Goal: Information Seeking & Learning: Learn about a topic

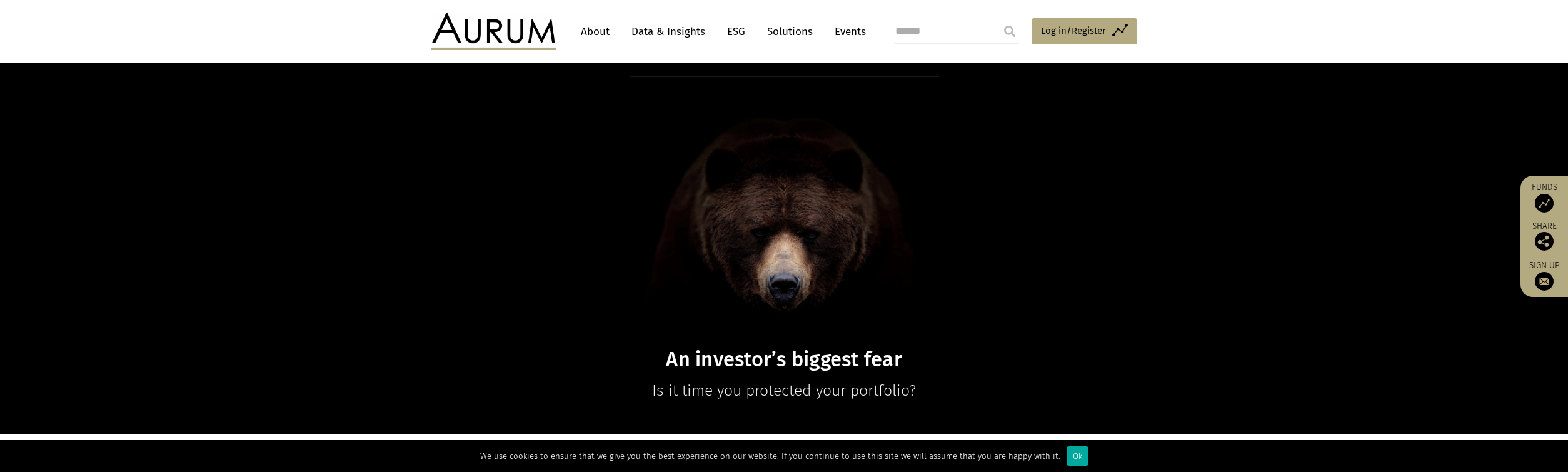
scroll to position [63, 0]
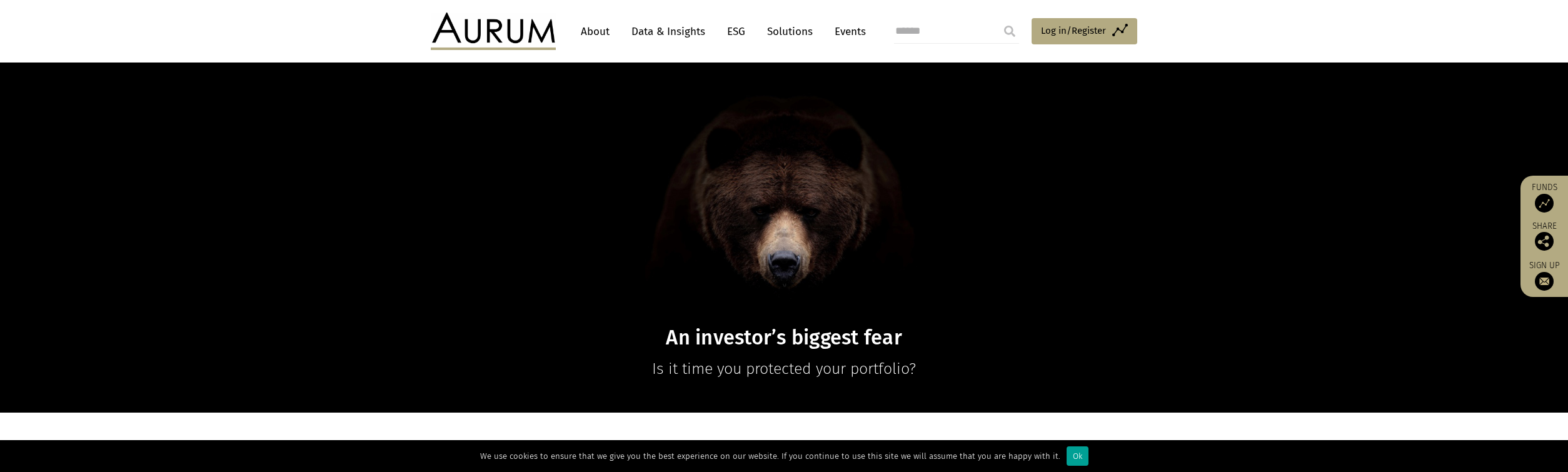
click at [1067, 460] on div "Ok" at bounding box center [1077, 456] width 22 height 20
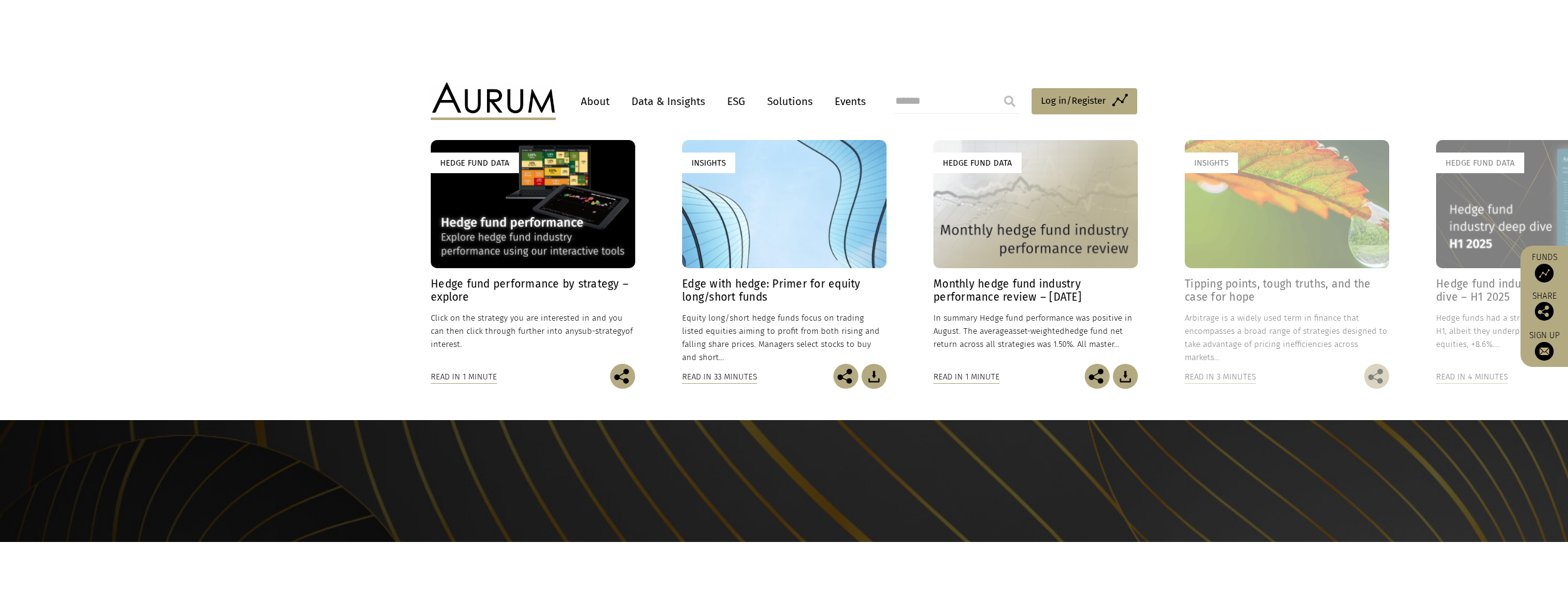
scroll to position [936, 0]
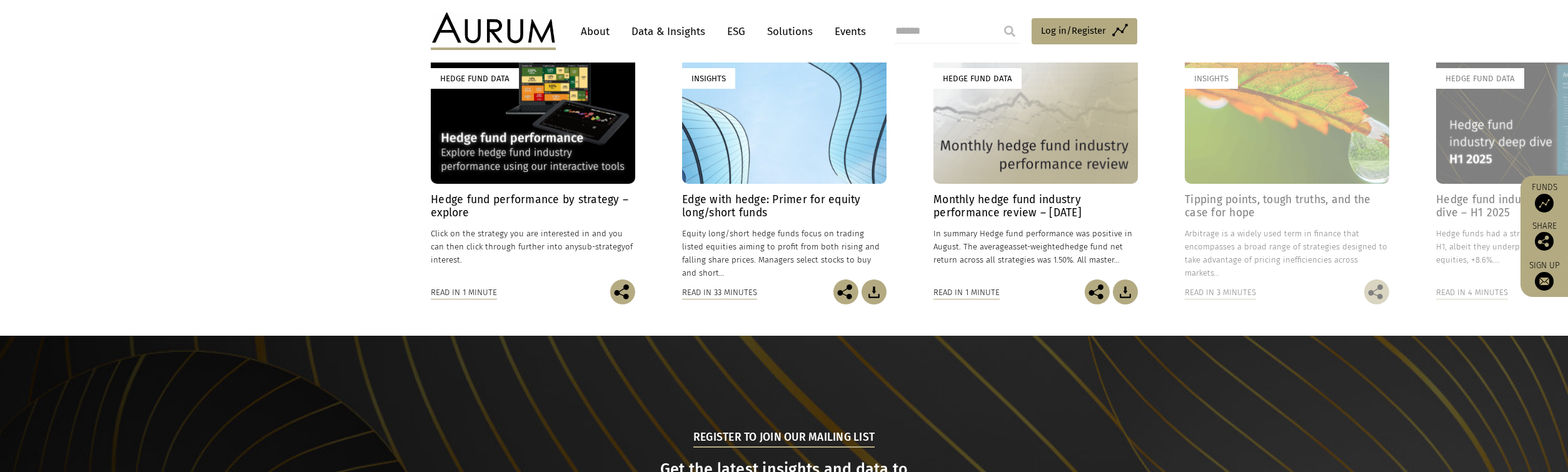
click at [1227, 13] on header "About Data & Insights ESG Solutions Events Access Funds Log in/Register Sign ou…" at bounding box center [784, 31] width 1568 height 63
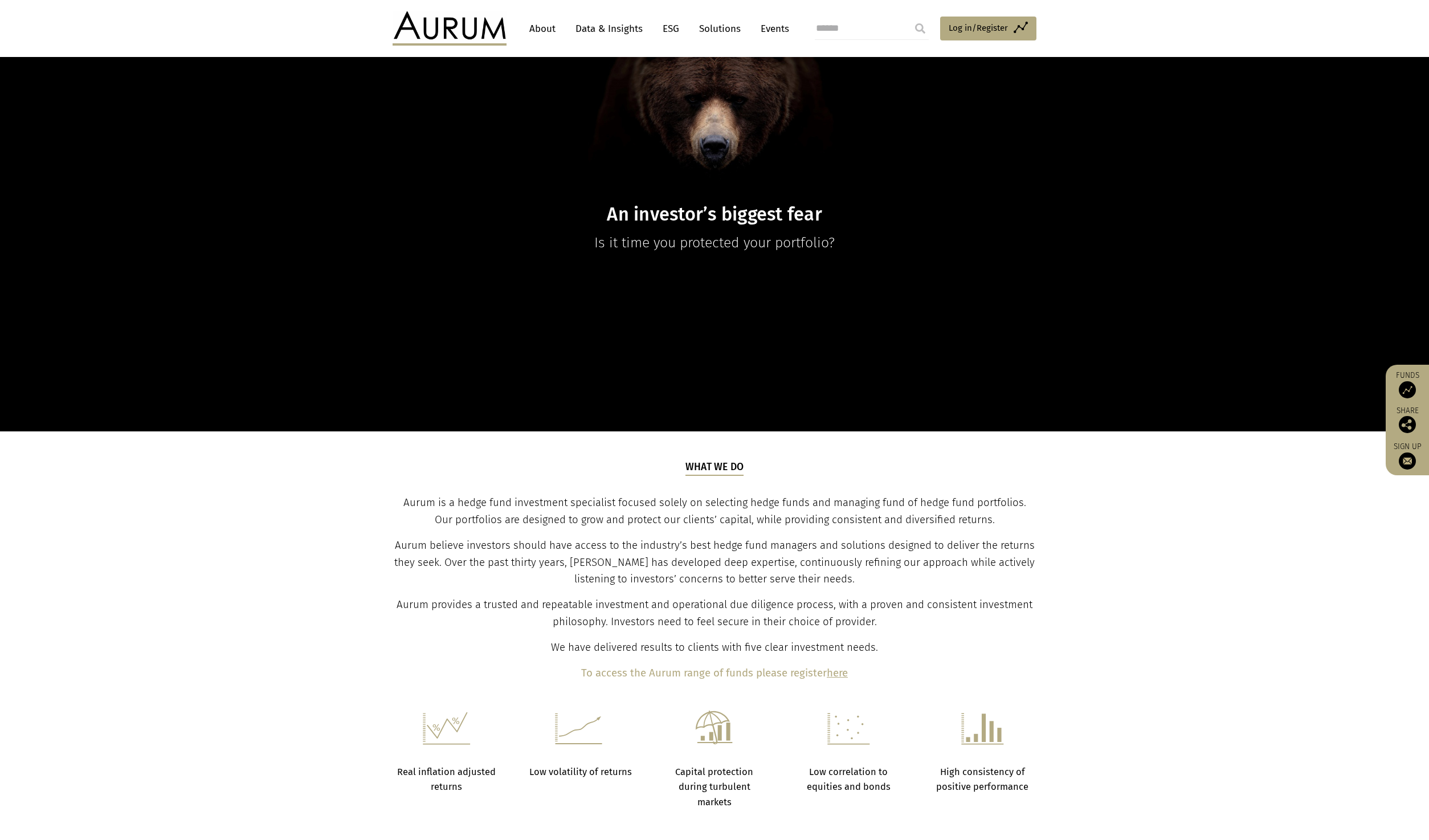
scroll to position [0, 0]
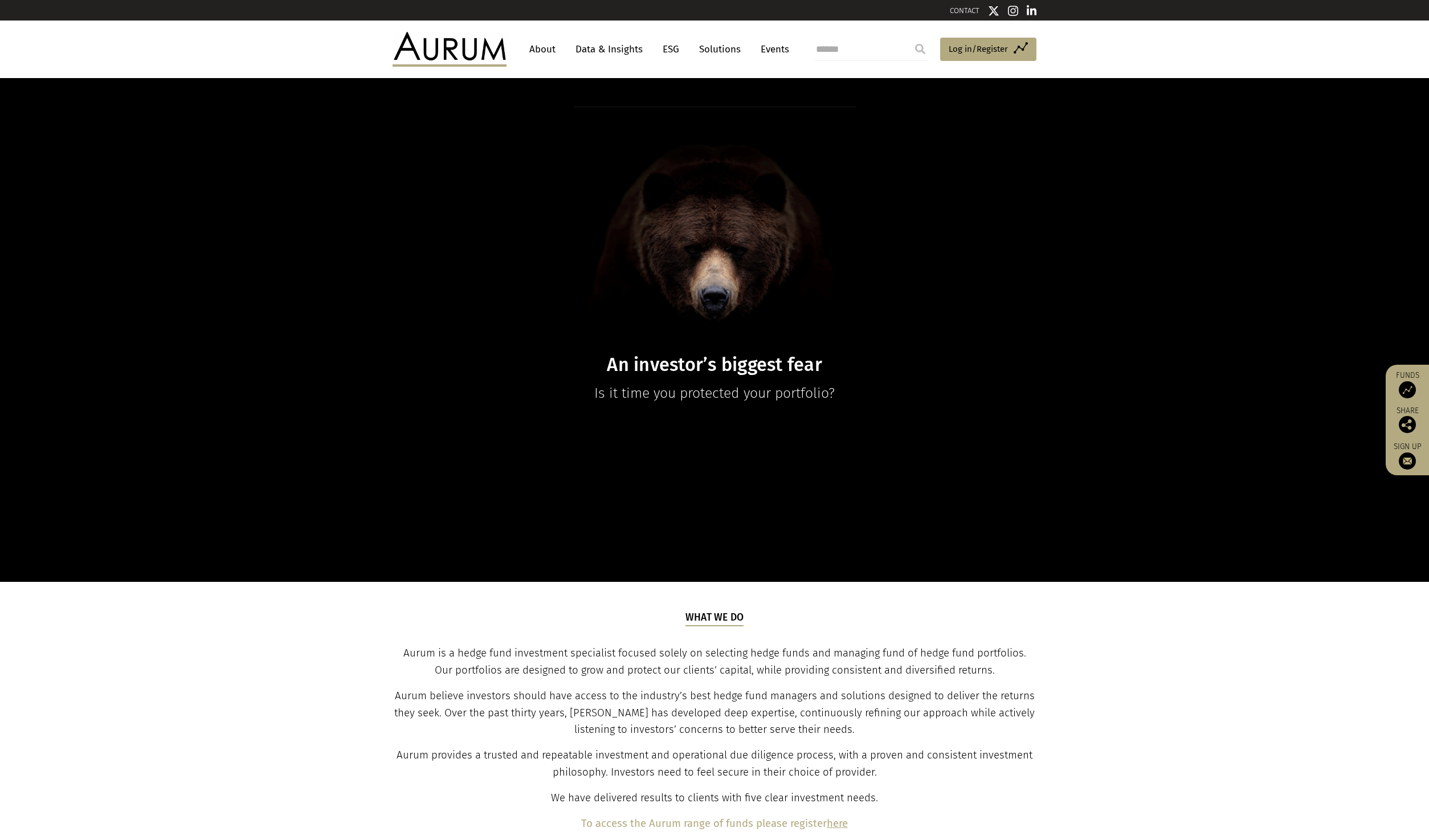
click at [536, 41] on link "About" at bounding box center [543, 49] width 38 height 21
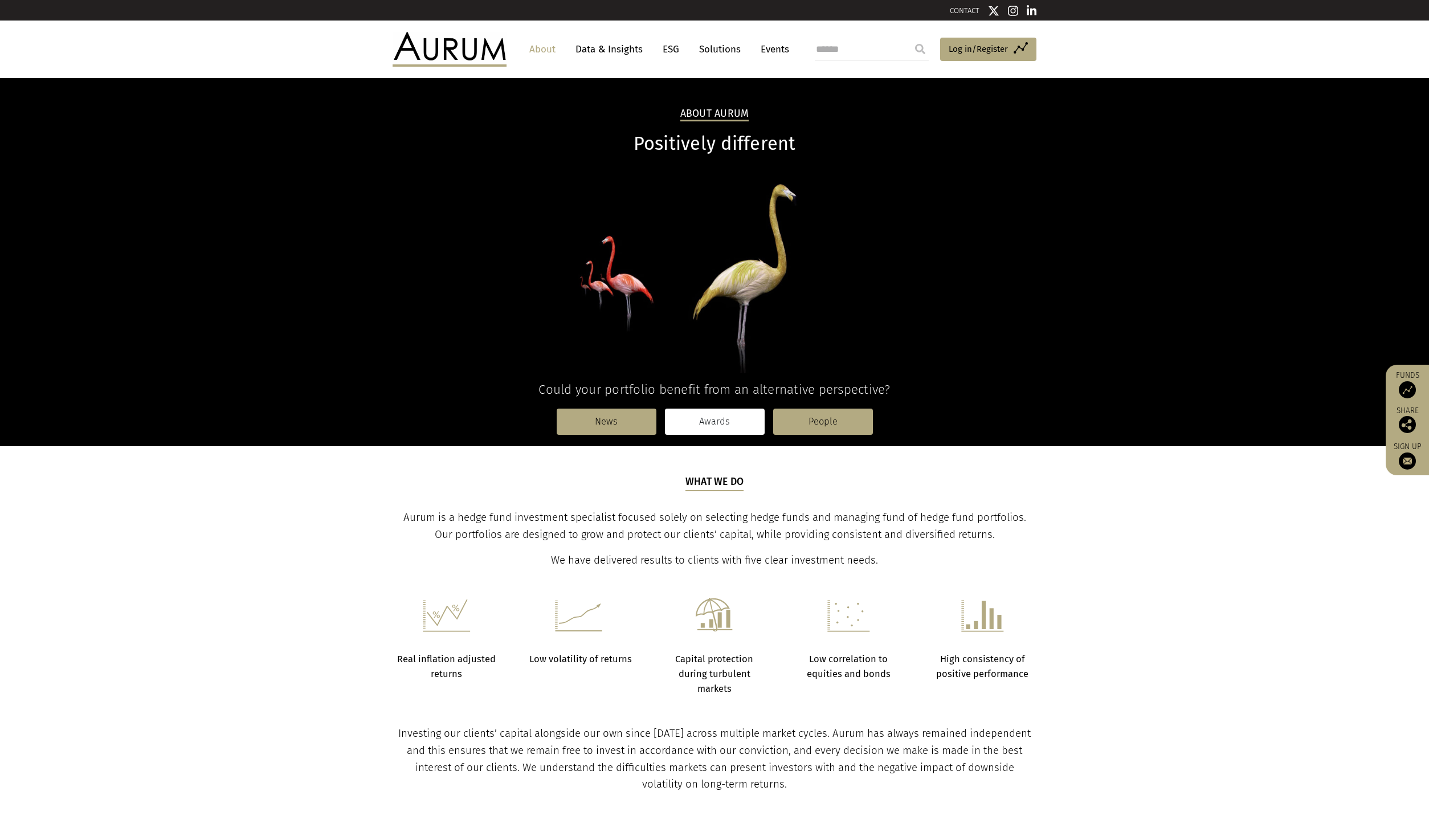
click at [707, 426] on link "Awards" at bounding box center [715, 421] width 99 height 26
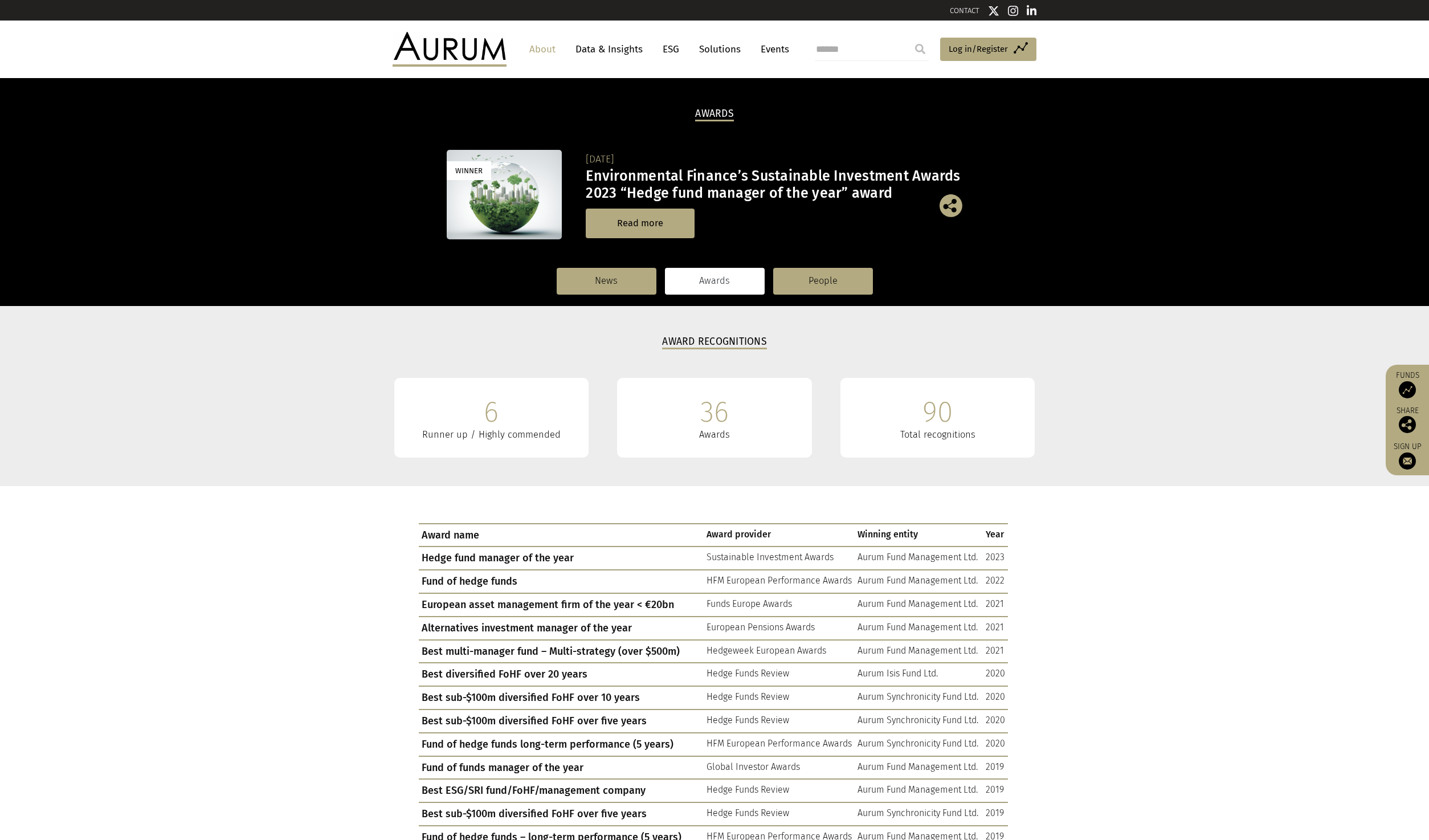
drag, startPoint x: 950, startPoint y: 435, endPoint x: 745, endPoint y: 381, distance: 212.0
click at [949, 435] on div "Total recognitions" at bounding box center [938, 435] width 161 height 12
click at [629, 291] on link "News" at bounding box center [606, 281] width 99 height 26
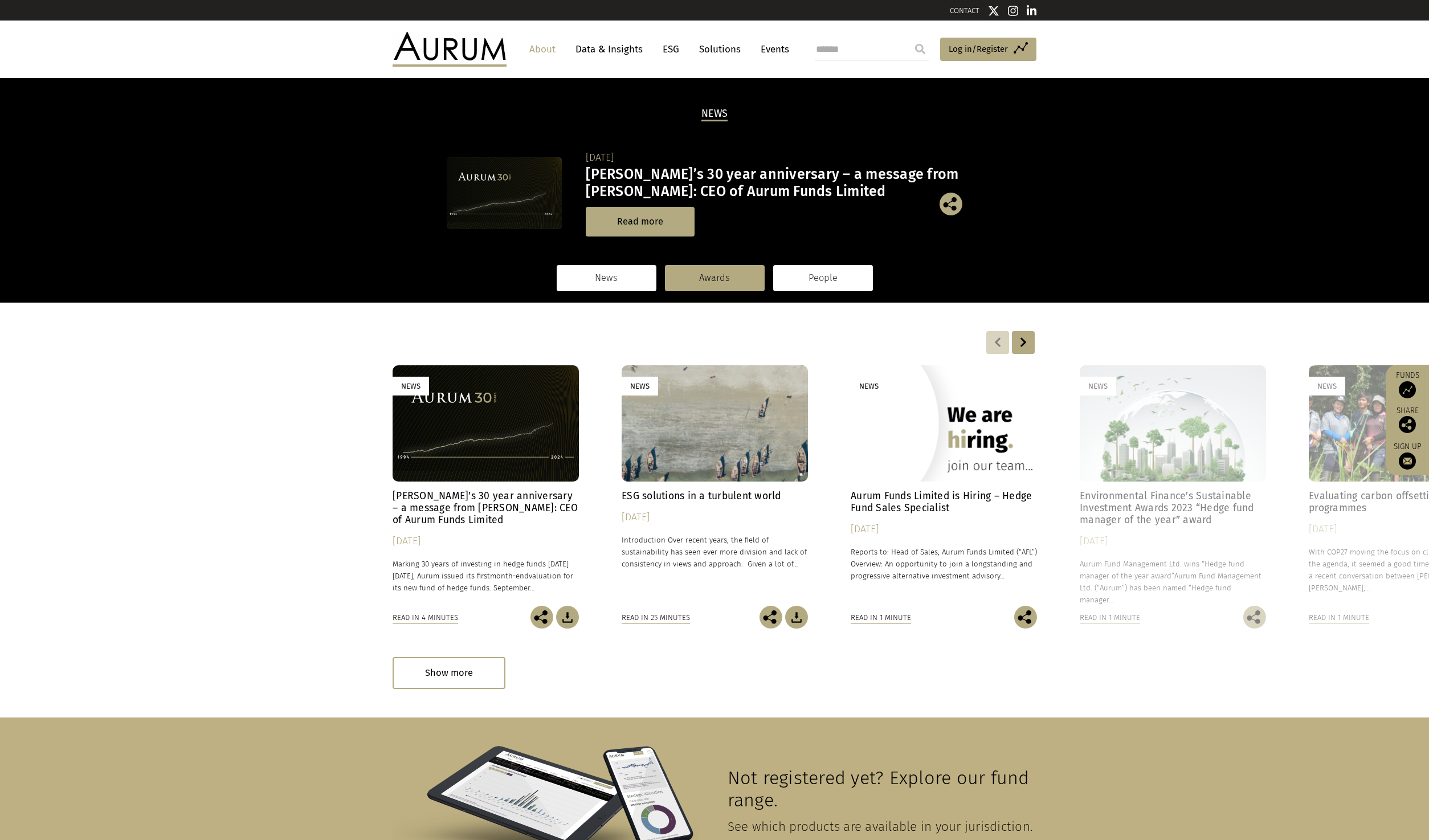
click at [825, 280] on link "People" at bounding box center [823, 278] width 99 height 26
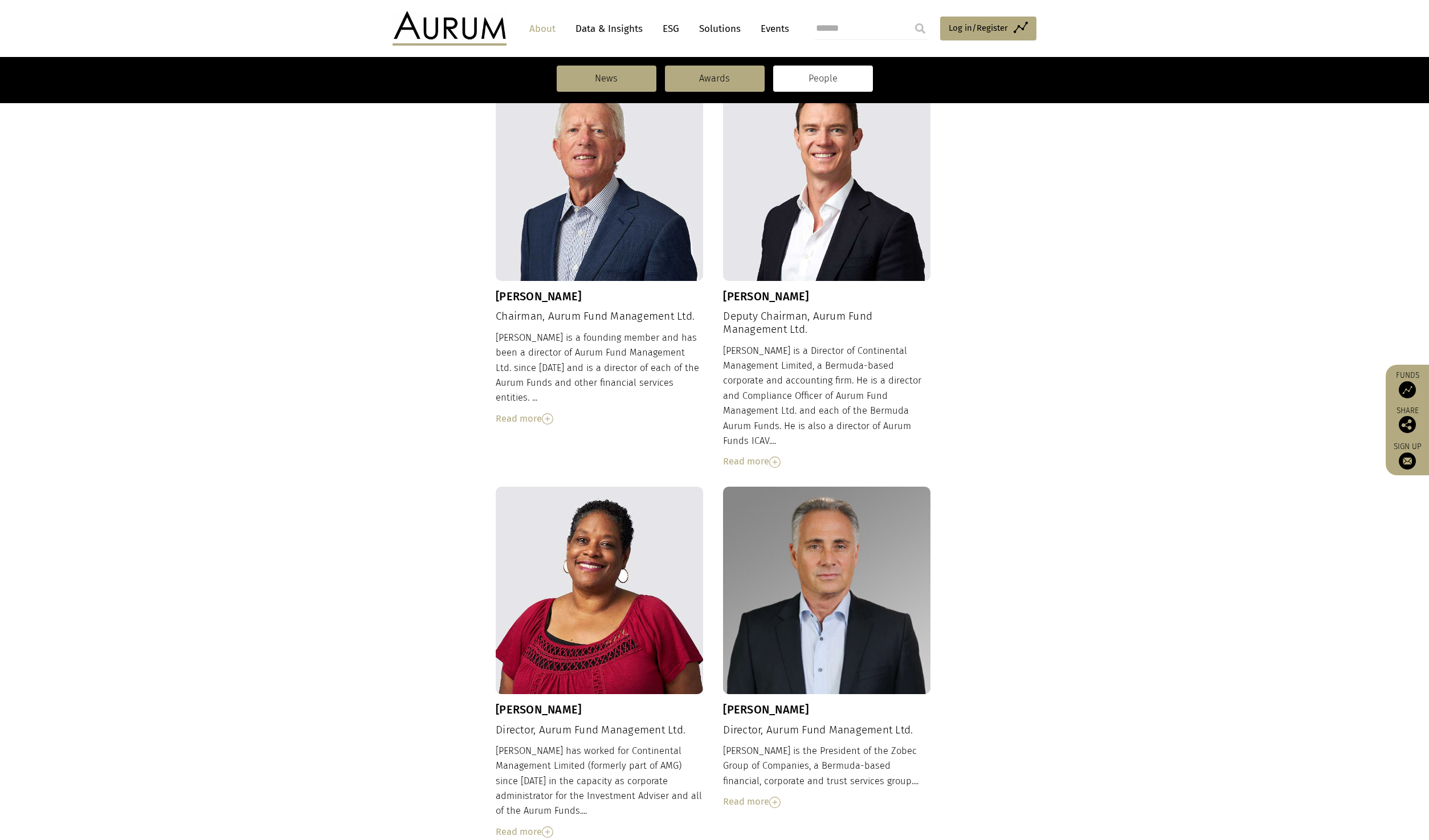
scroll to position [399, 0]
click at [546, 412] on img at bounding box center [548, 418] width 12 height 12
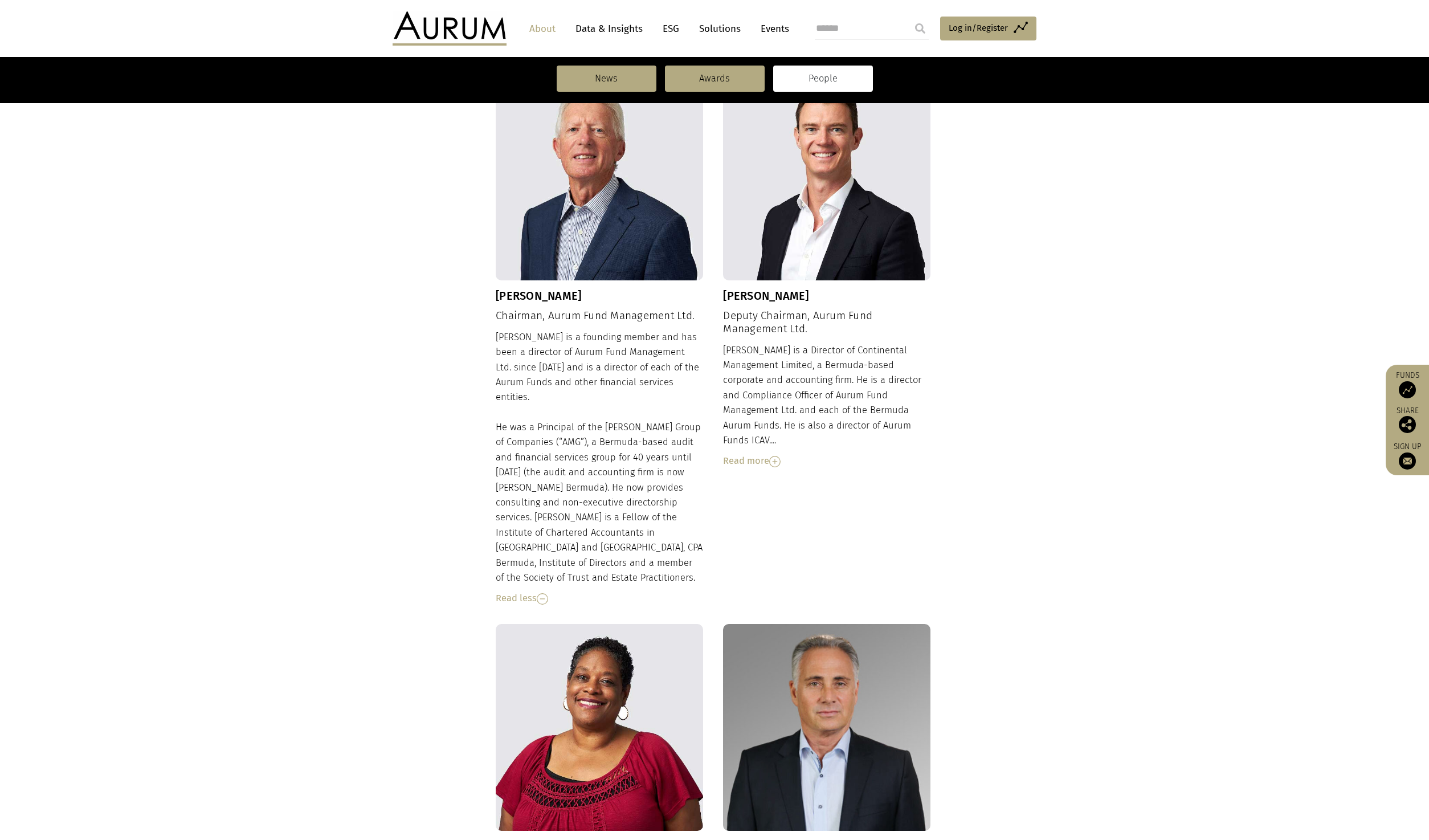
click at [779, 456] on img at bounding box center [775, 462] width 12 height 12
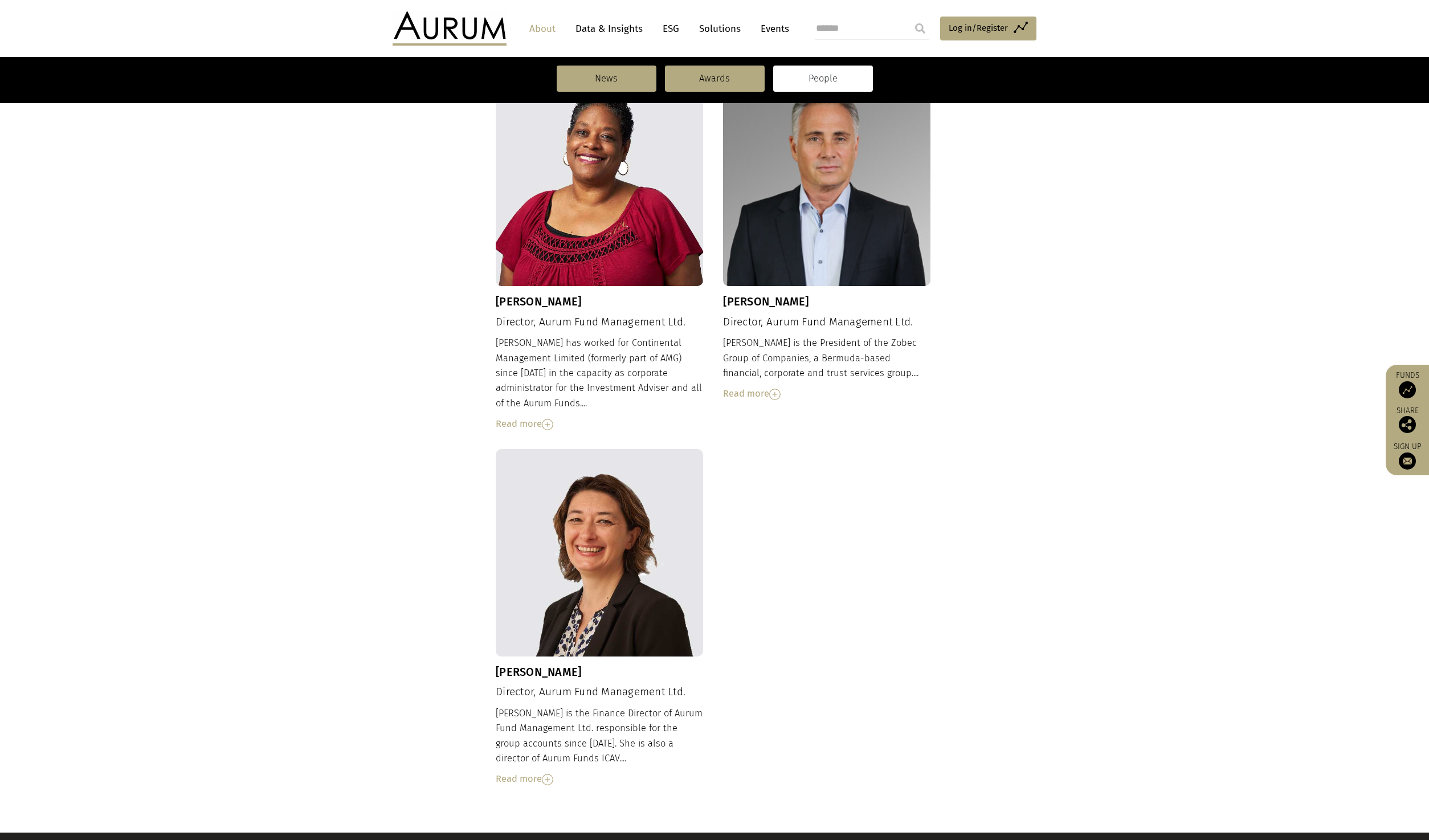
scroll to position [1025, 0]
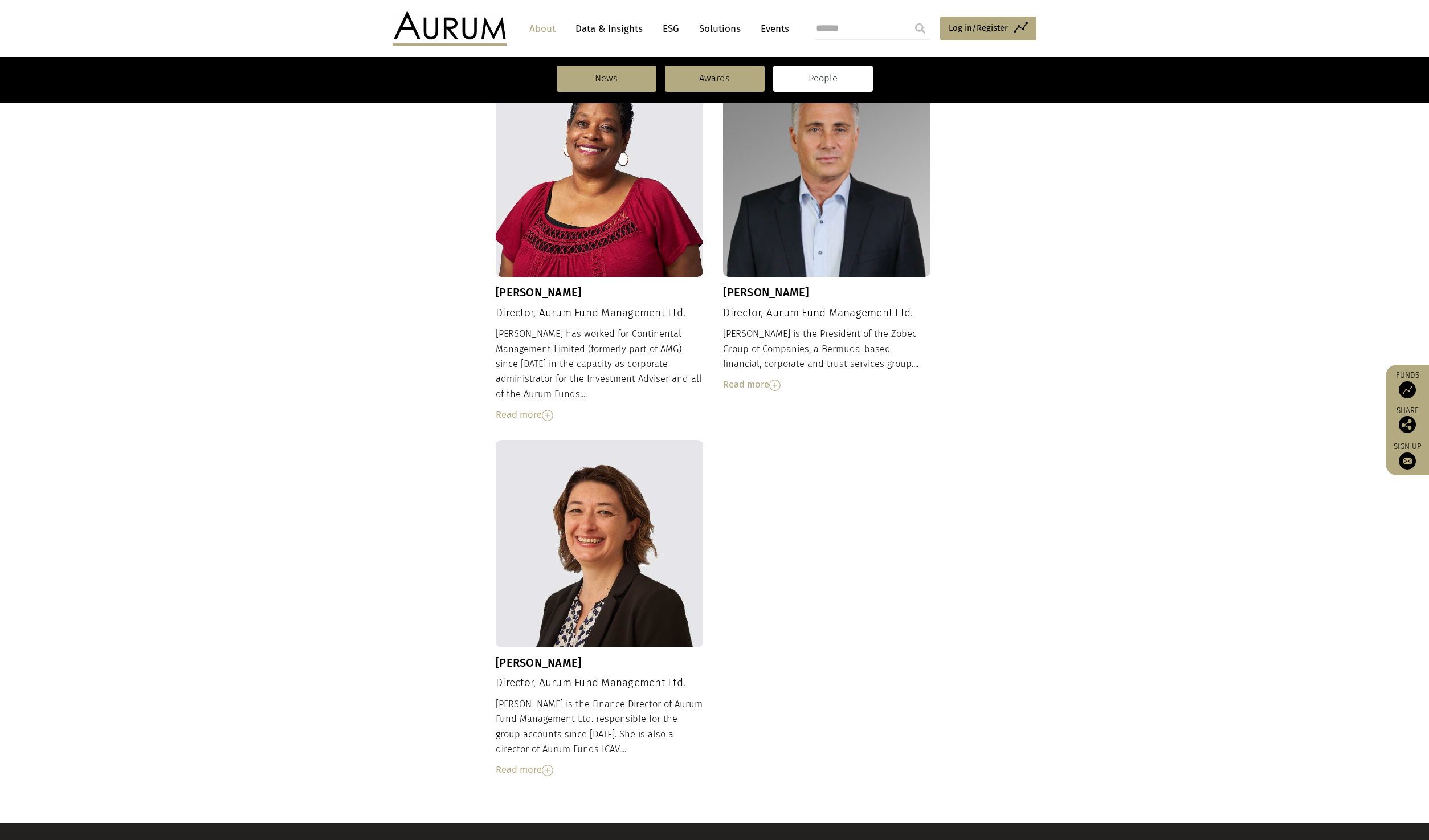
click at [547, 410] on img at bounding box center [548, 416] width 12 height 12
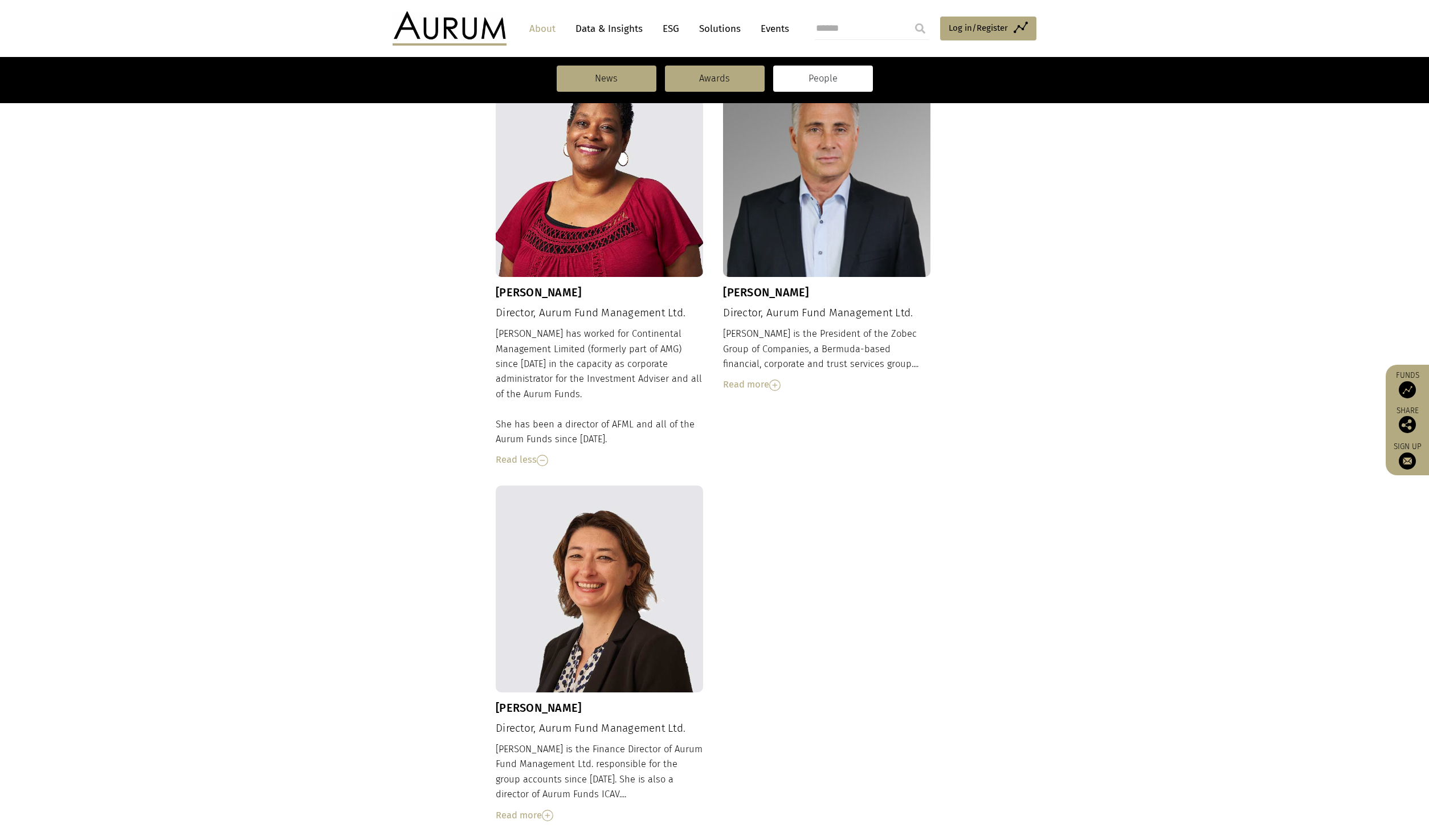
click at [775, 380] on img at bounding box center [775, 385] width 12 height 12
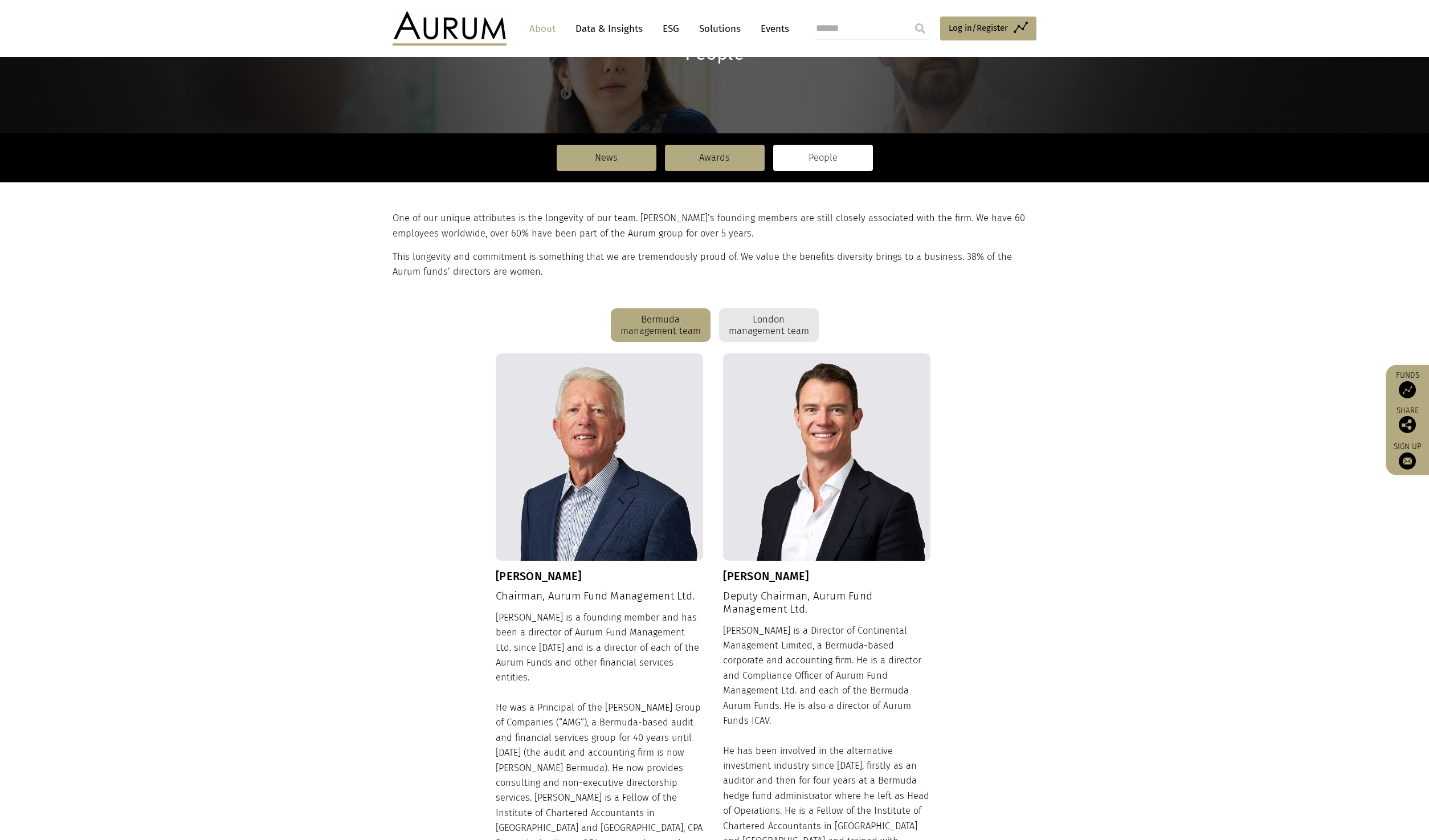
scroll to position [57, 0]
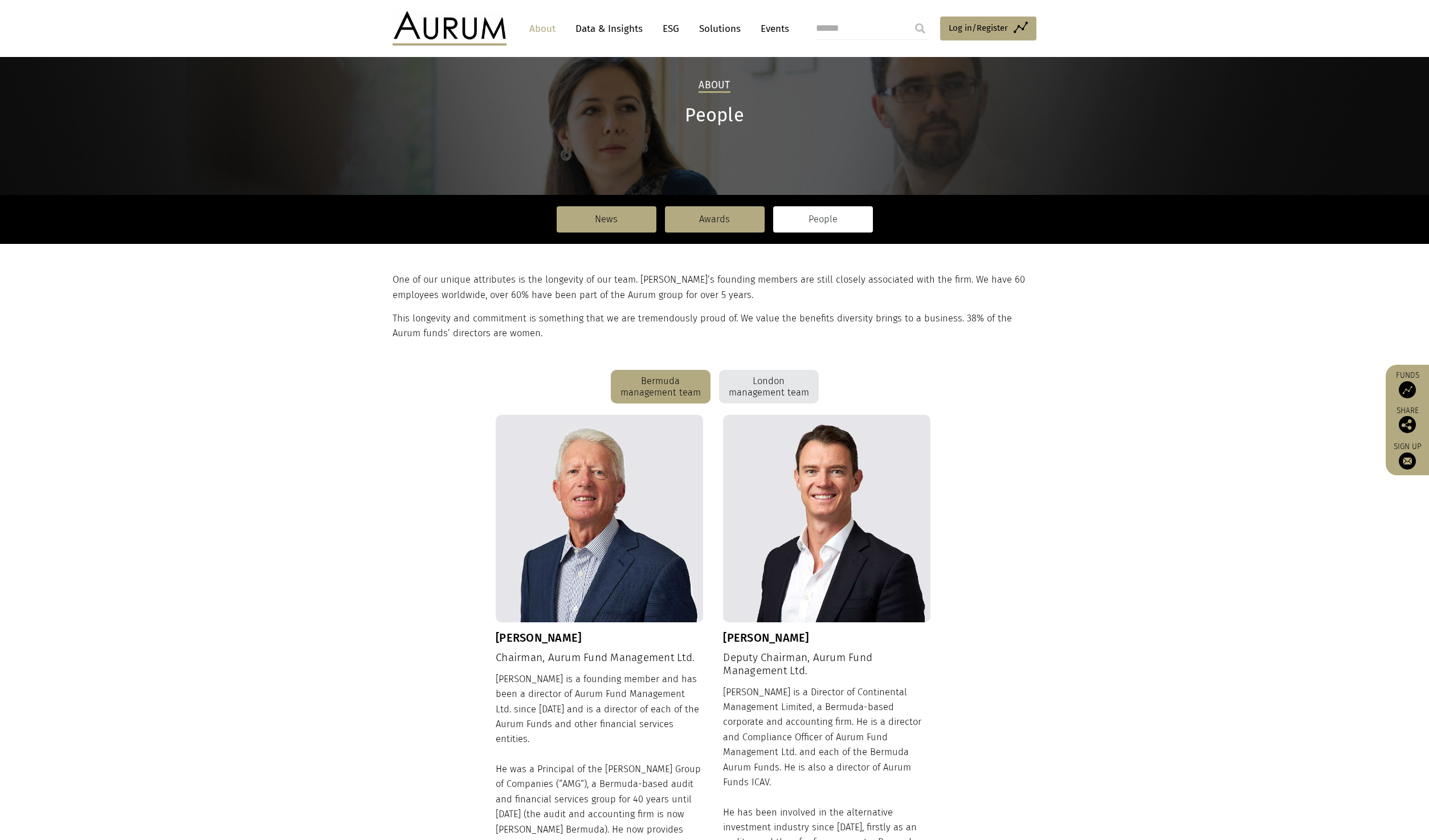
click at [639, 398] on div "Bermuda management team" at bounding box center [661, 387] width 99 height 34
click at [662, 391] on div "Bermuda management team" at bounding box center [661, 387] width 99 height 34
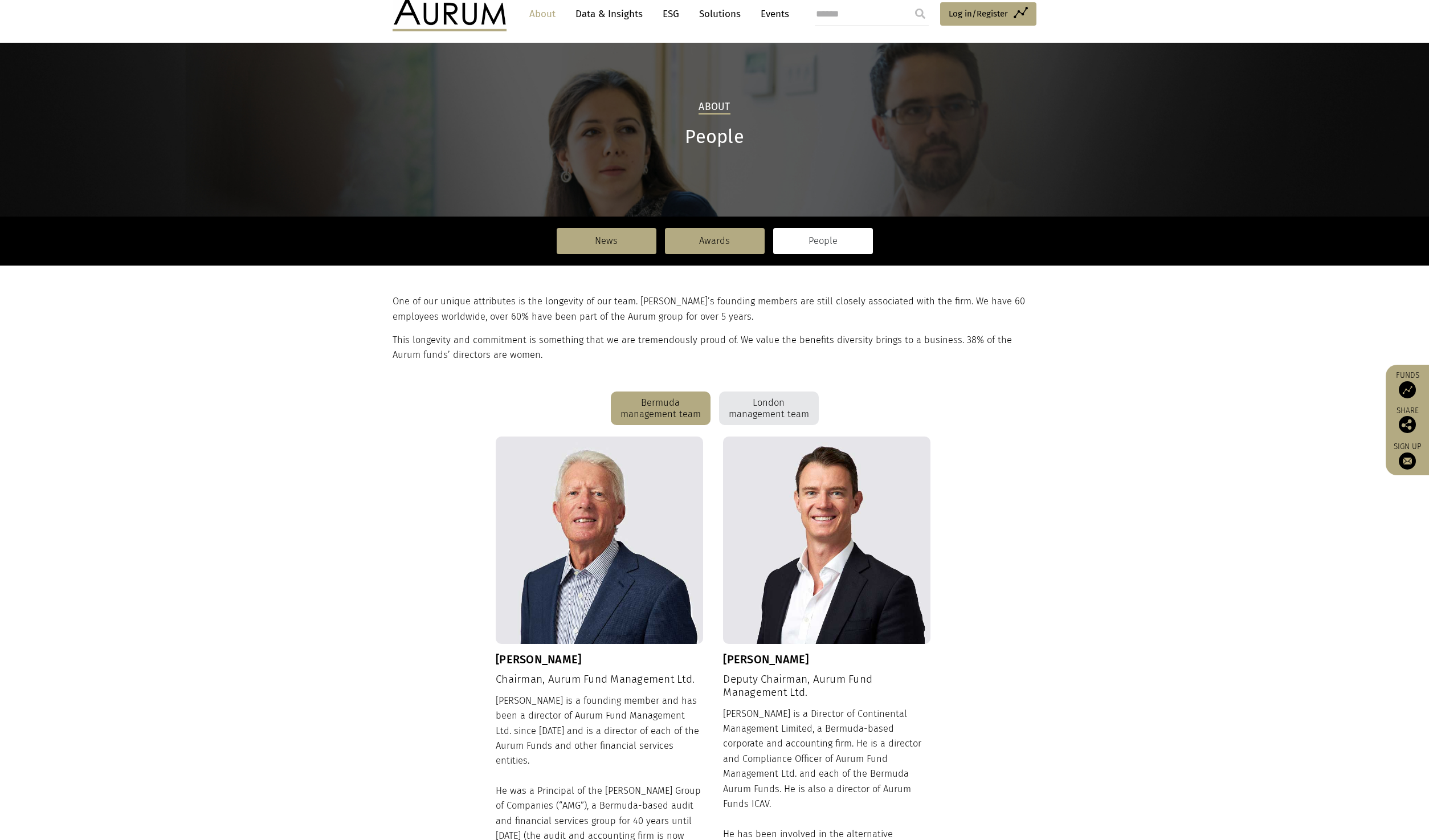
scroll to position [3, 0]
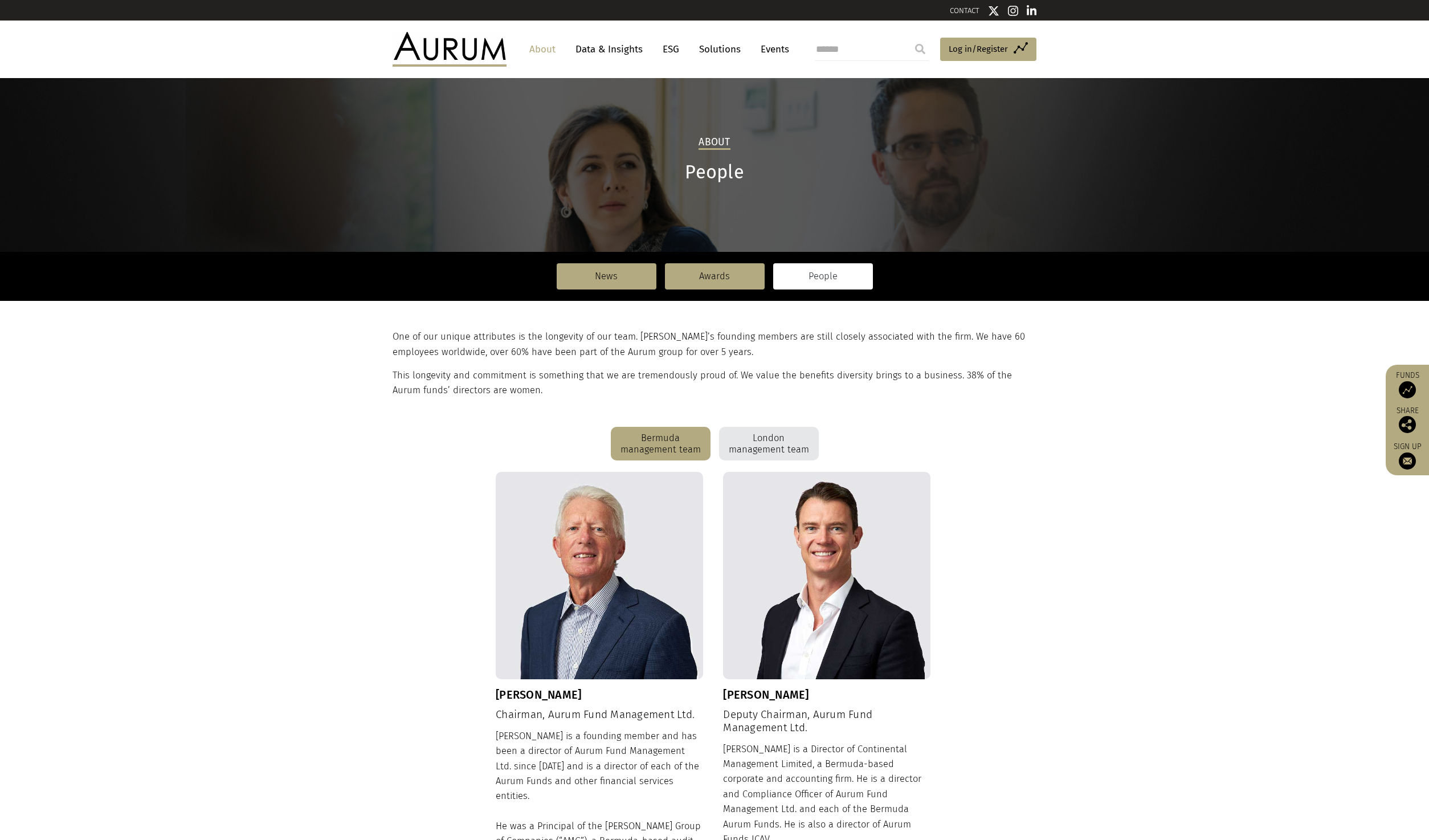
click at [764, 451] on div "London management team" at bounding box center [768, 444] width 99 height 34
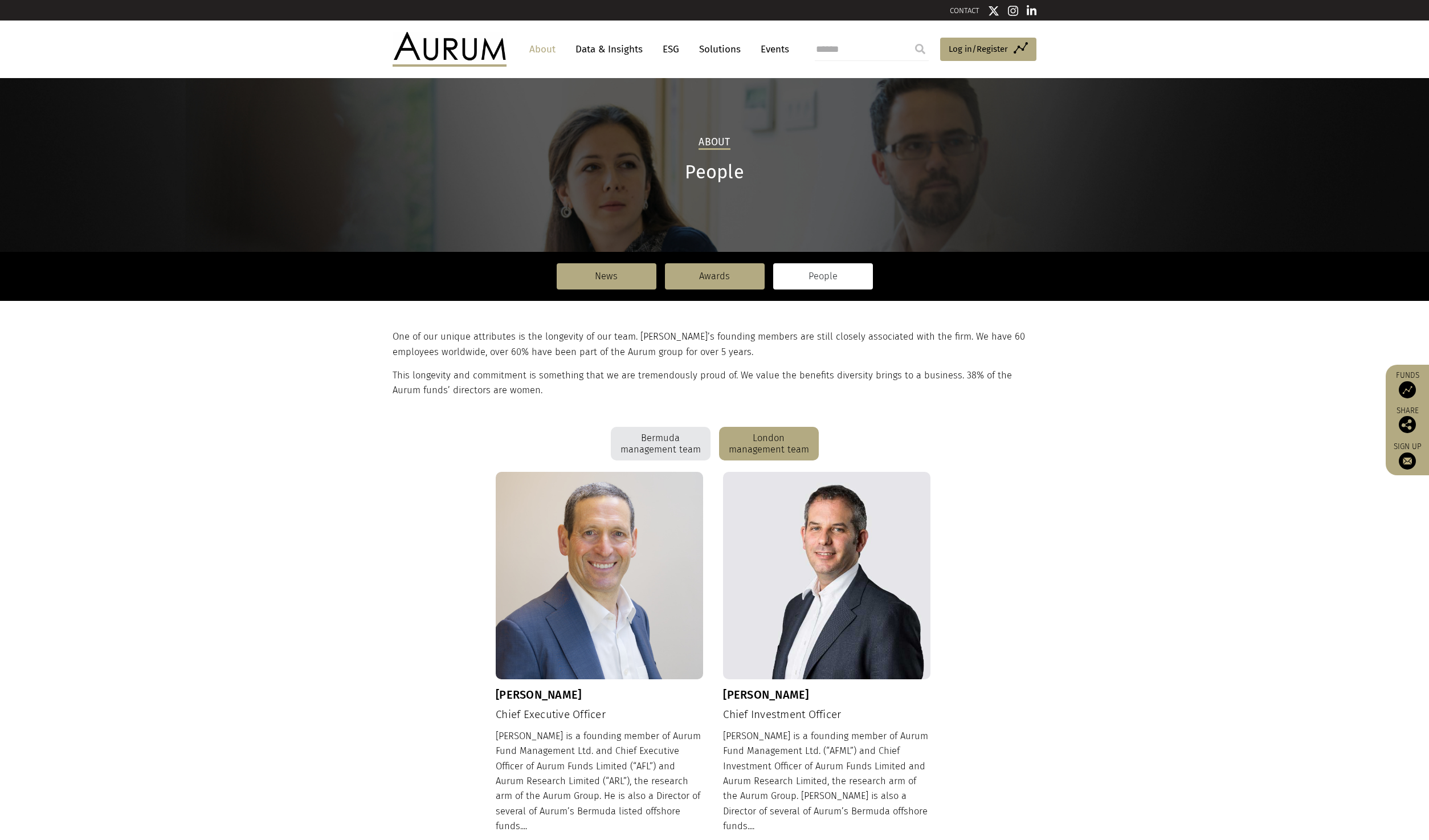
click at [586, 43] on link "Data & Insights" at bounding box center [609, 49] width 79 height 21
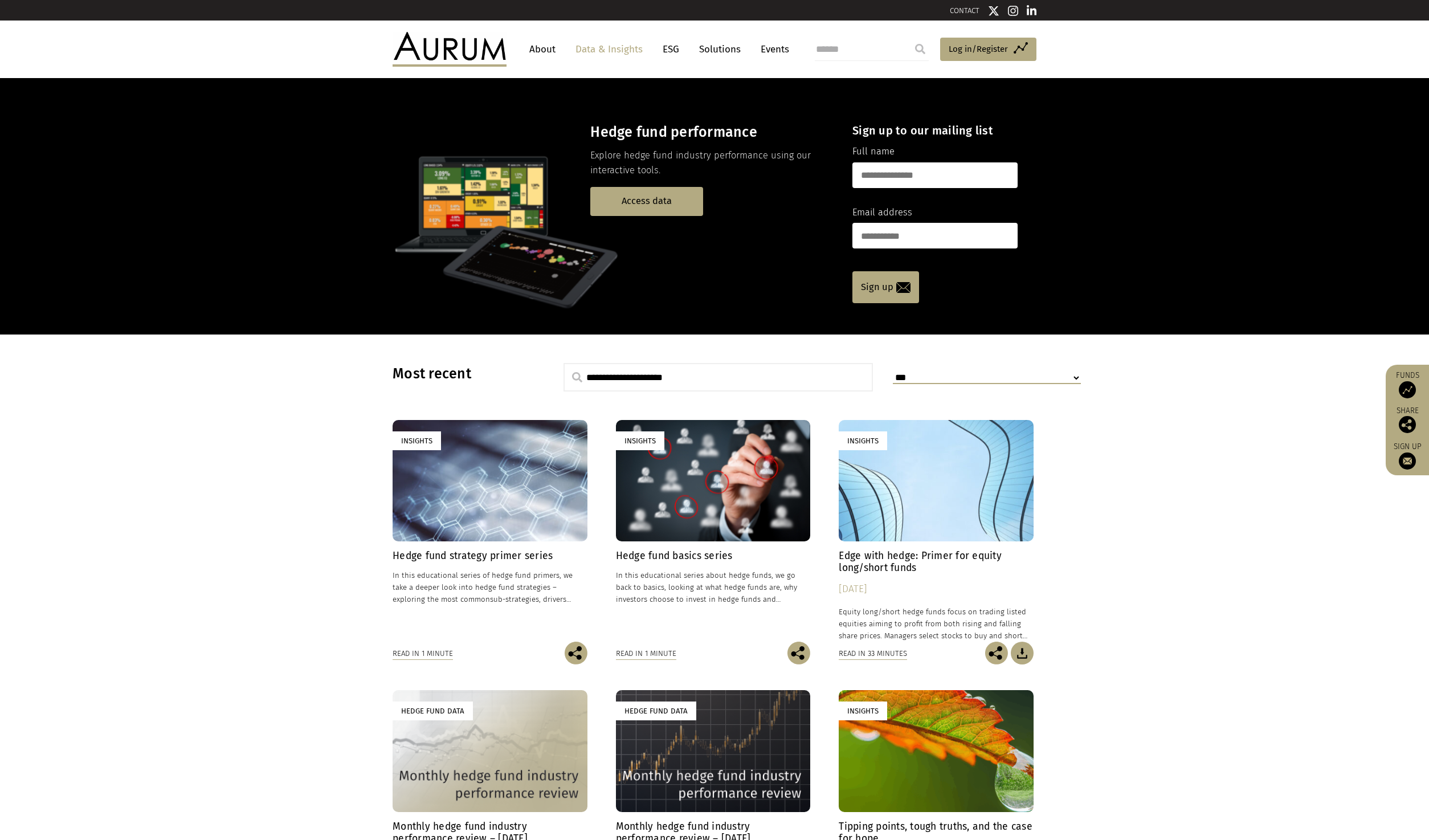
click at [672, 36] on nav "About Data & Insights ESG Solutions Events" at bounding box center [656, 49] width 300 height 34
click at [672, 56] on link "ESG" at bounding box center [671, 49] width 28 height 21
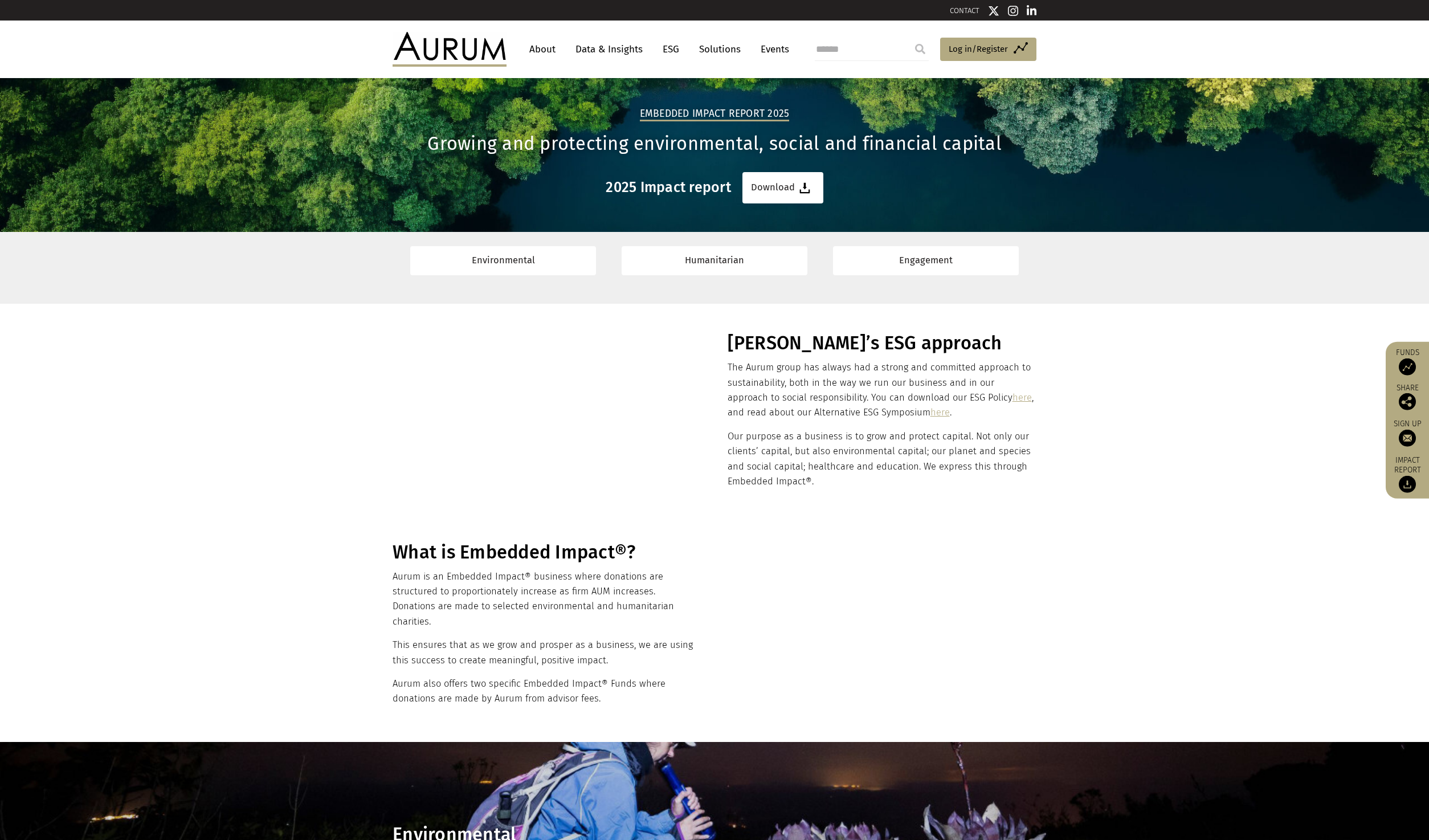
click at [765, 49] on link "Events" at bounding box center [772, 49] width 34 height 21
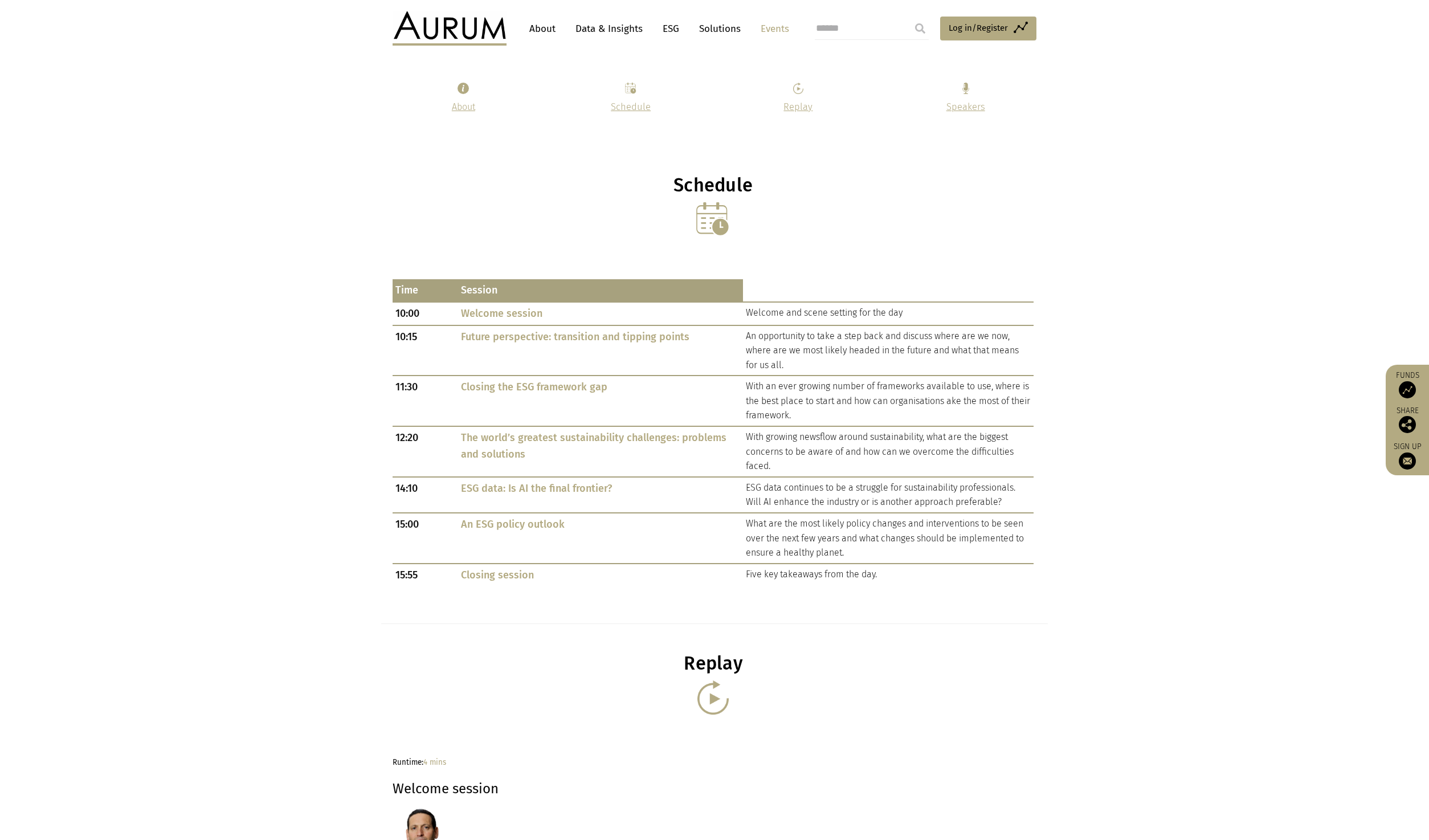
scroll to position [513, 0]
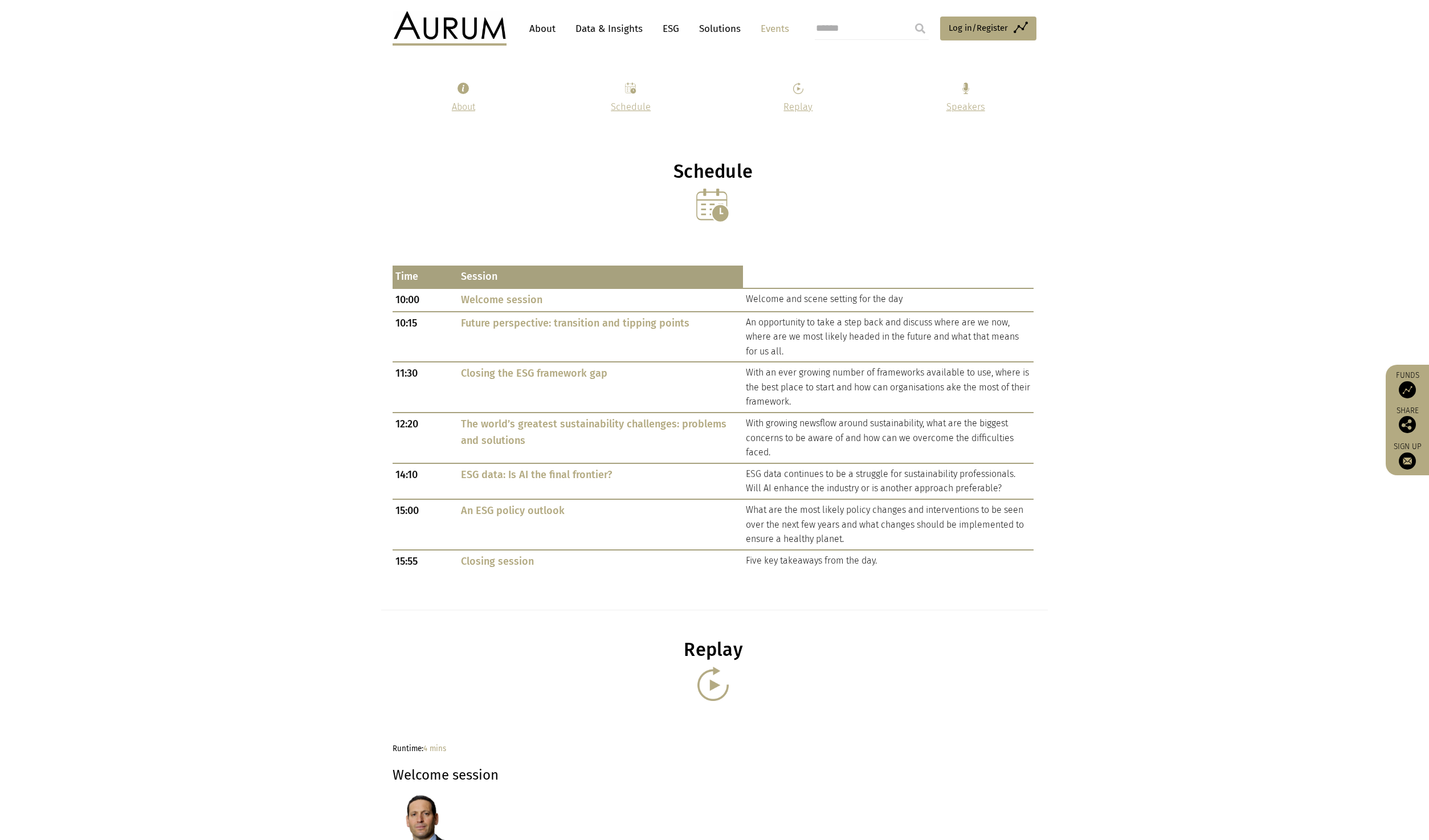
click at [711, 205] on img at bounding box center [713, 205] width 34 height 34
click at [725, 203] on img at bounding box center [713, 205] width 34 height 34
click at [707, 192] on img at bounding box center [713, 205] width 34 height 34
click at [627, 105] on link "Schedule" at bounding box center [631, 106] width 40 height 11
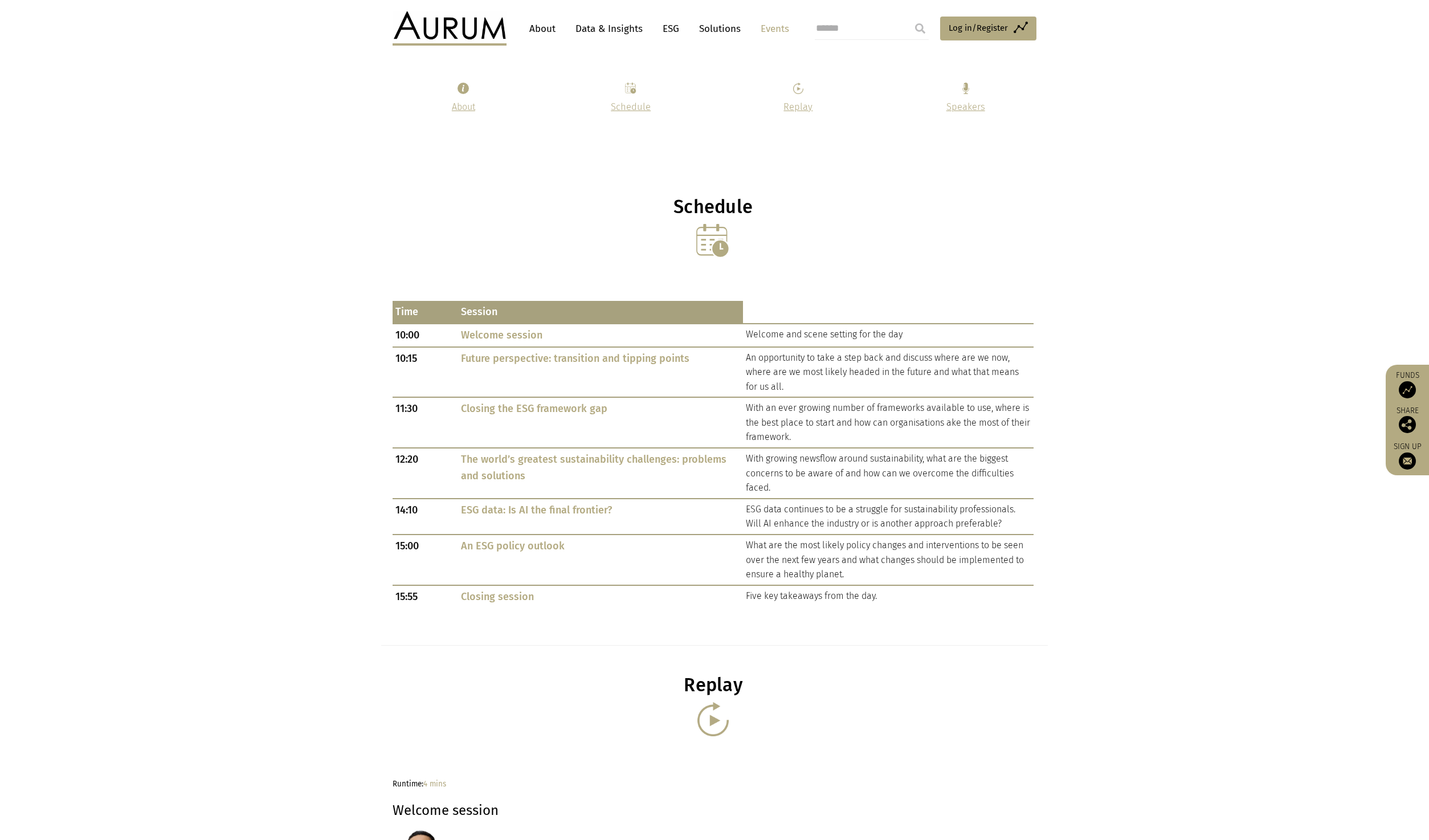
scroll to position [476, 0]
click at [632, 105] on link "Schedule" at bounding box center [631, 106] width 40 height 11
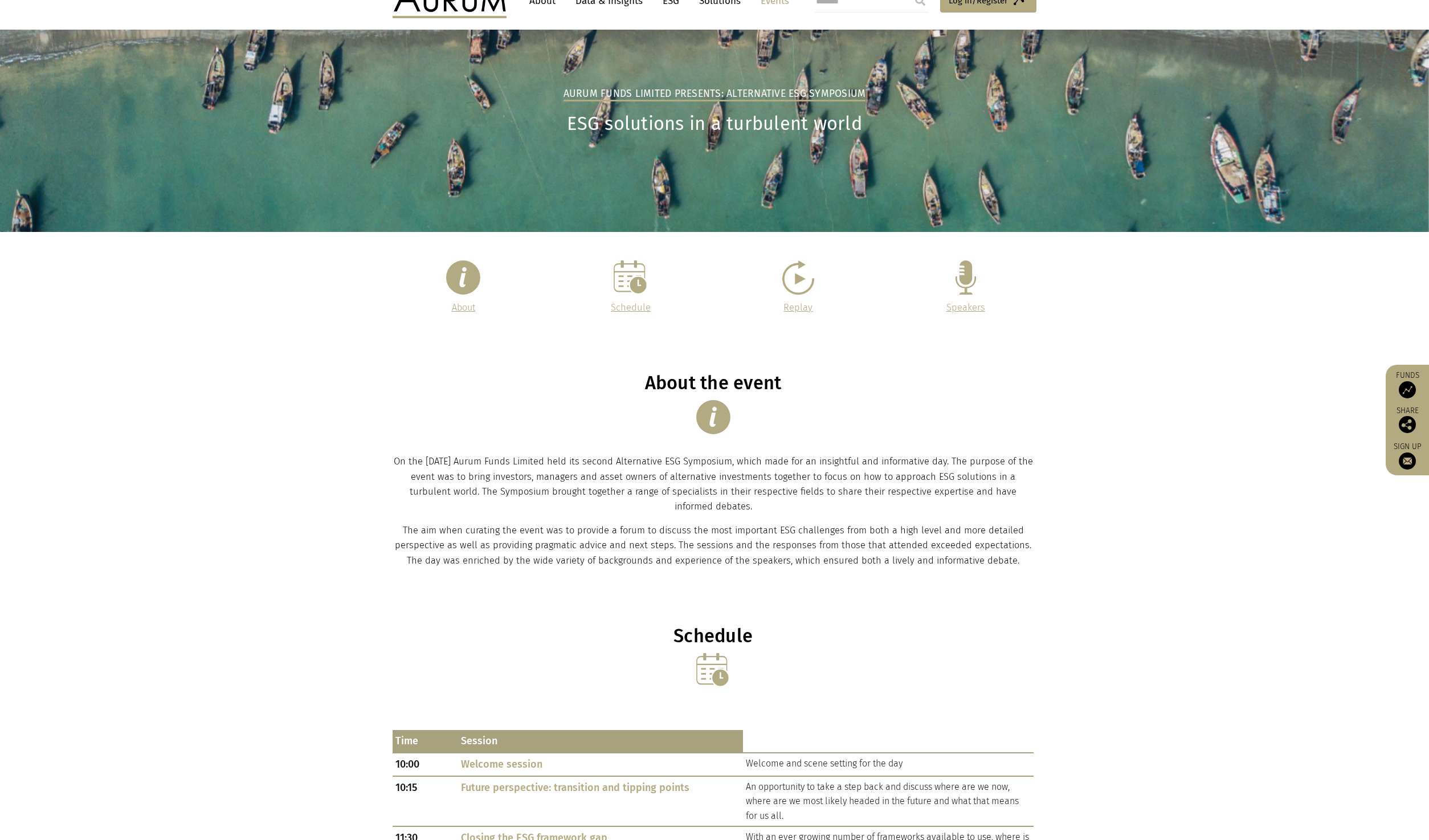
scroll to position [0, 0]
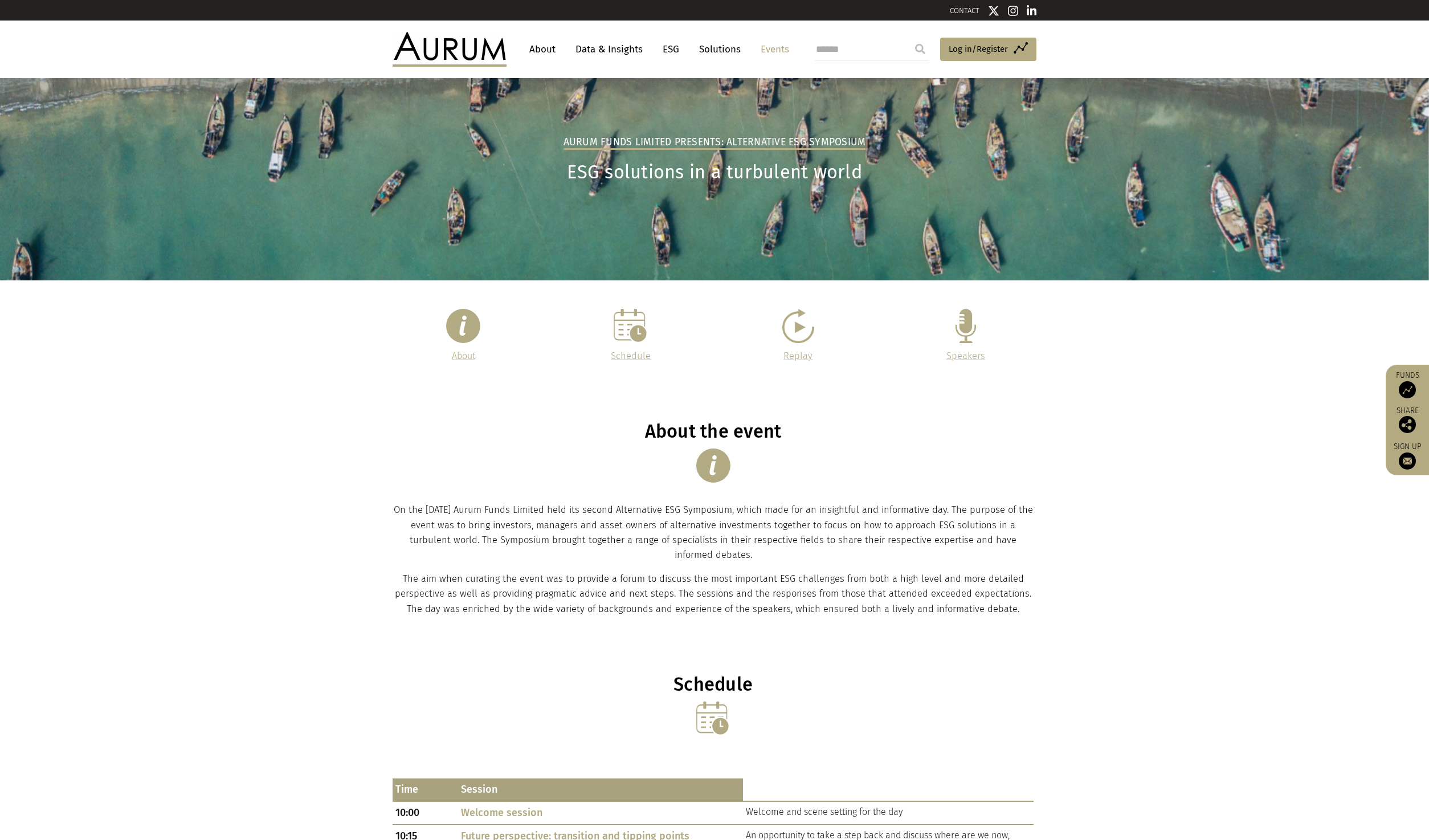
click at [720, 44] on link "Solutions" at bounding box center [720, 49] width 53 height 21
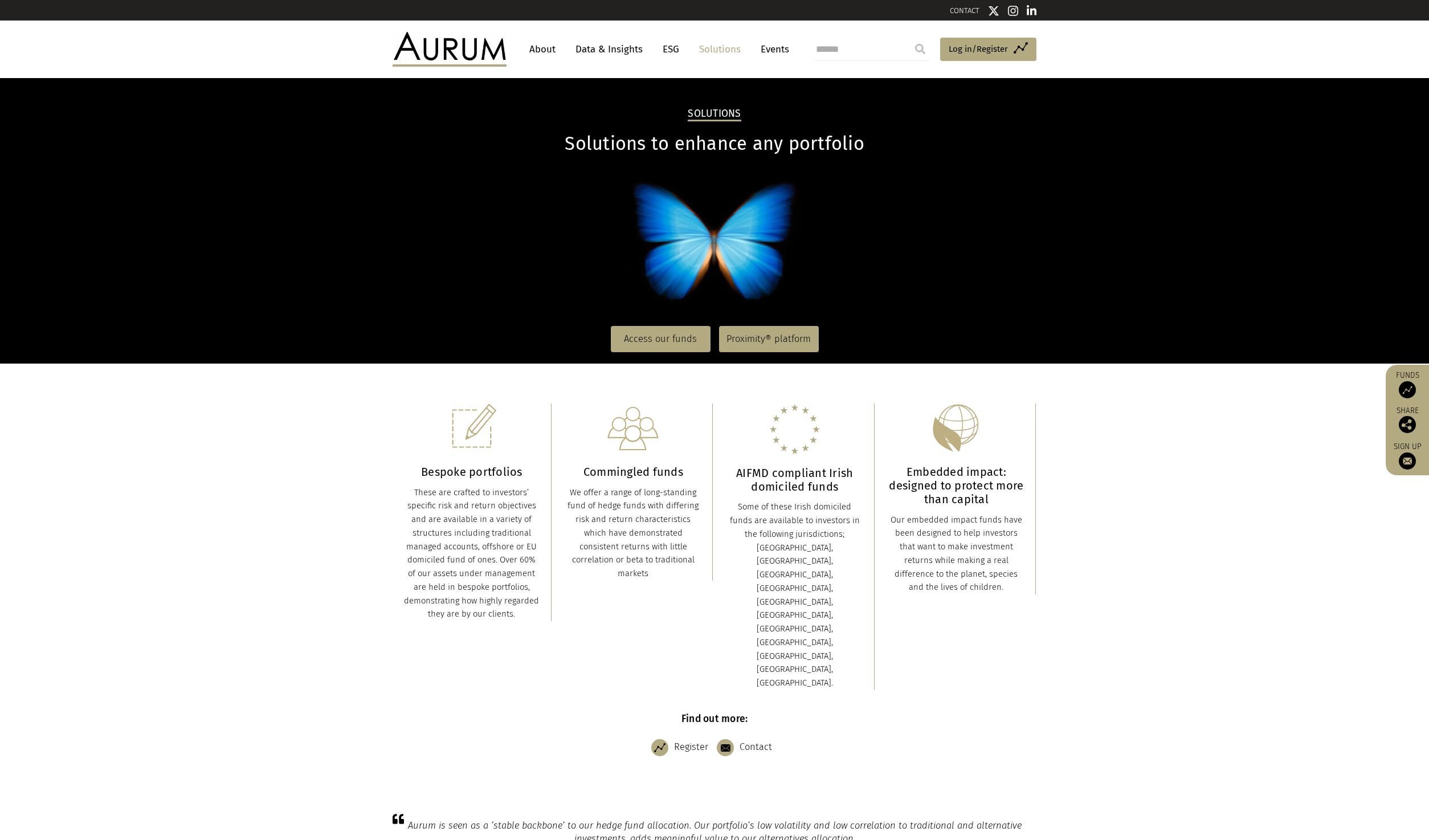
click at [780, 47] on link "Events" at bounding box center [772, 49] width 34 height 21
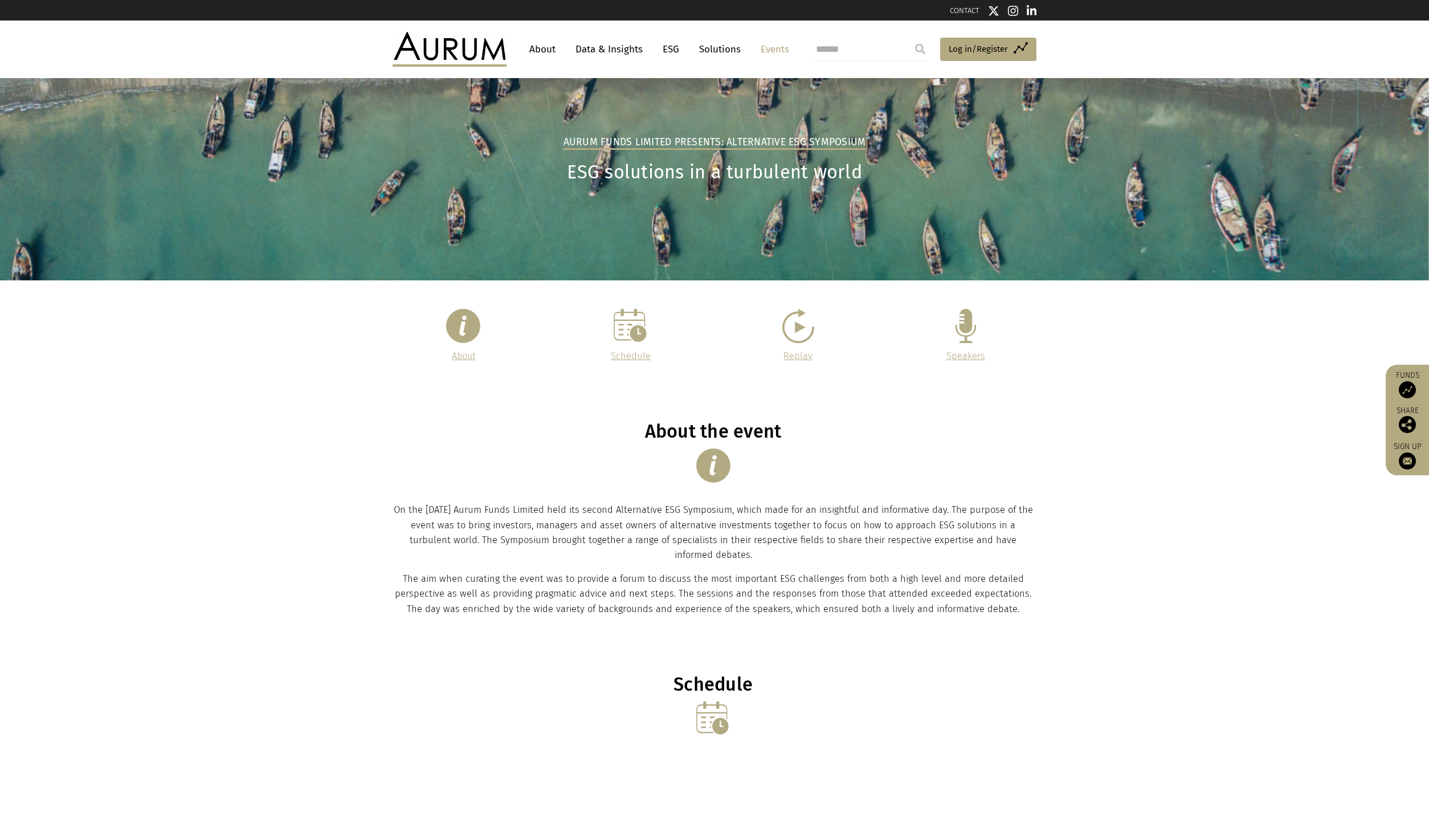
click at [717, 50] on link "Solutions" at bounding box center [720, 49] width 53 height 21
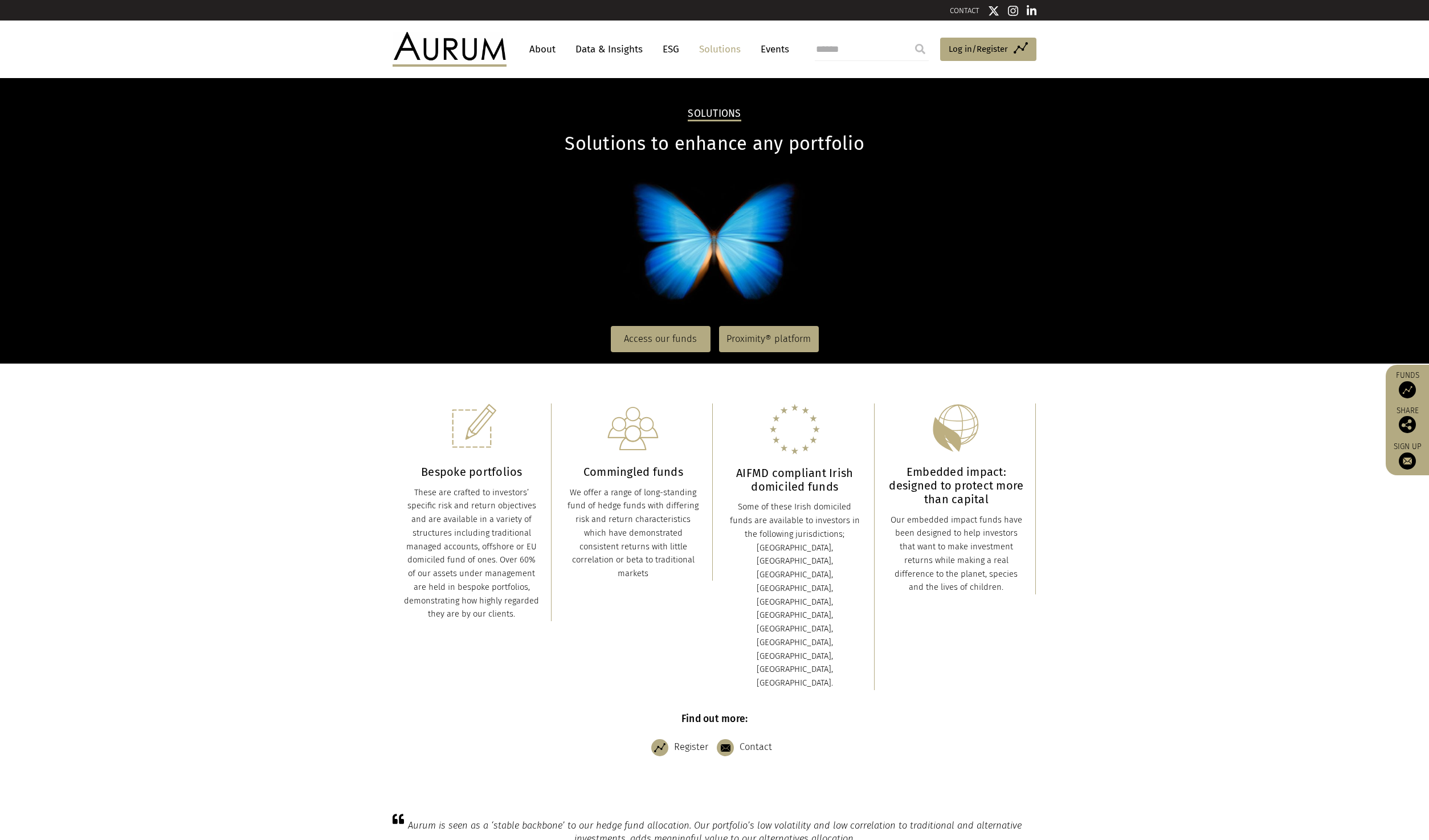
click at [657, 55] on link "ESG" at bounding box center [671, 49] width 28 height 21
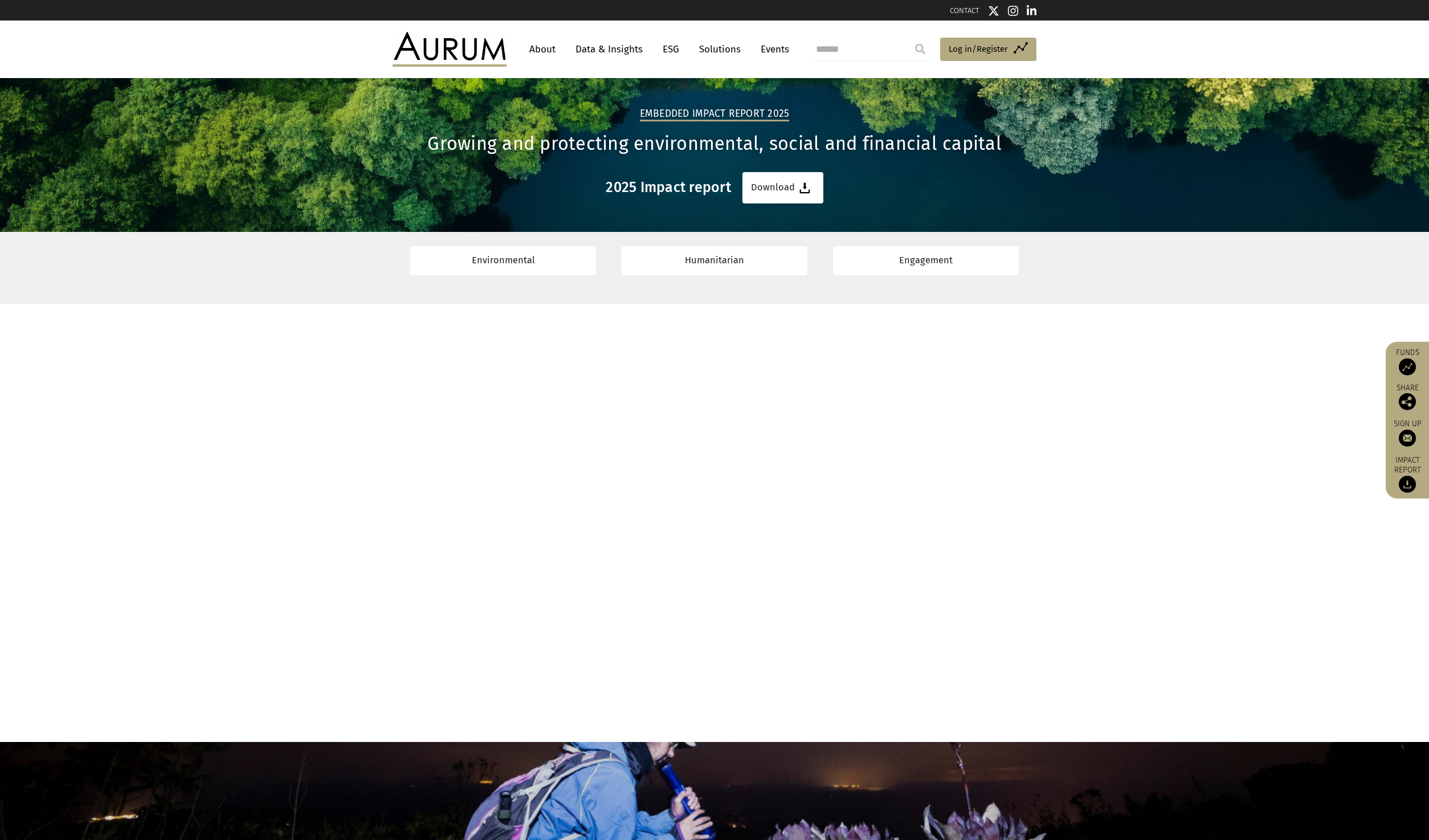
click at [599, 55] on link "Data & Insights" at bounding box center [609, 49] width 79 height 21
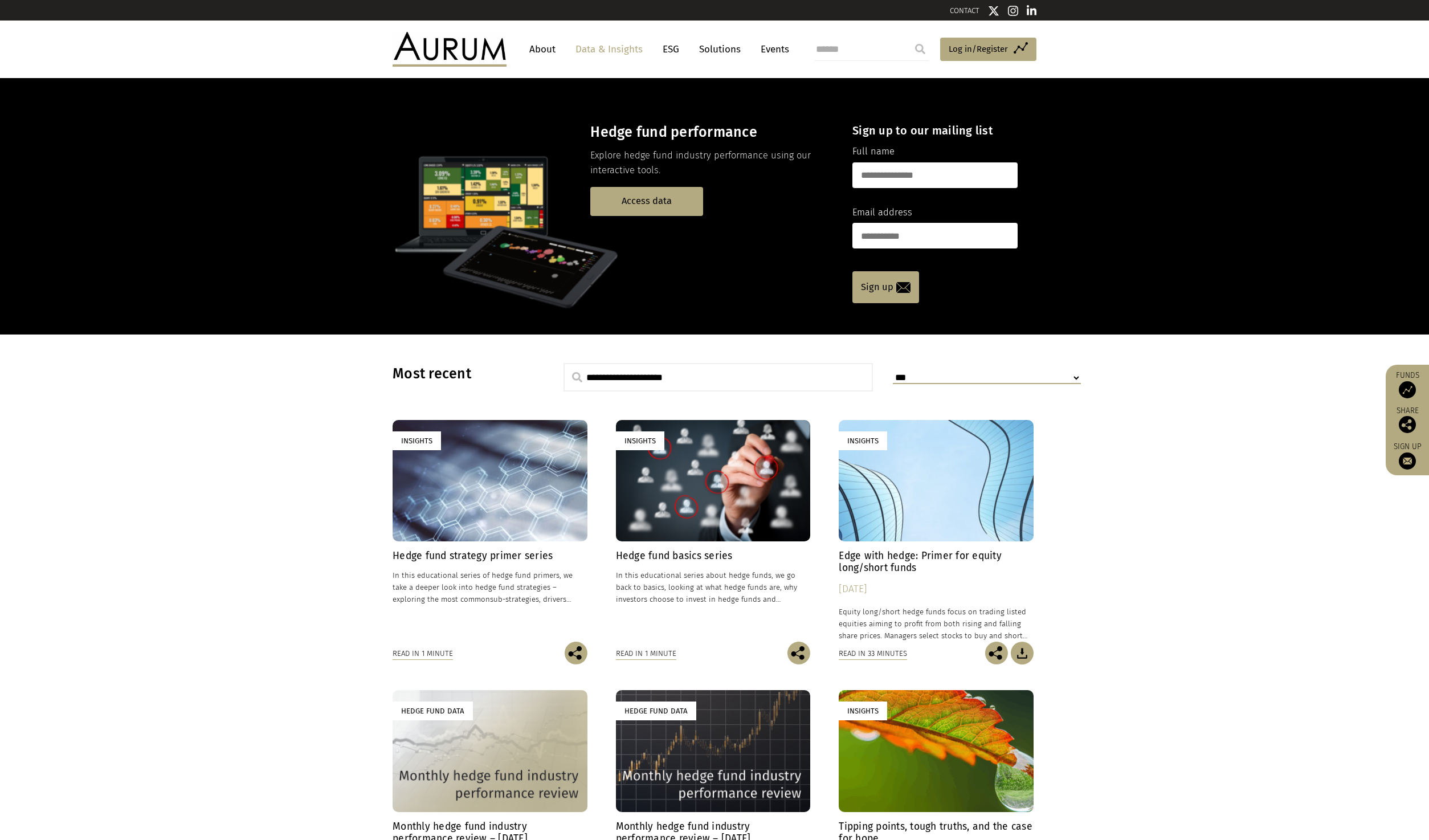
click at [539, 55] on link "About" at bounding box center [543, 49] width 38 height 21
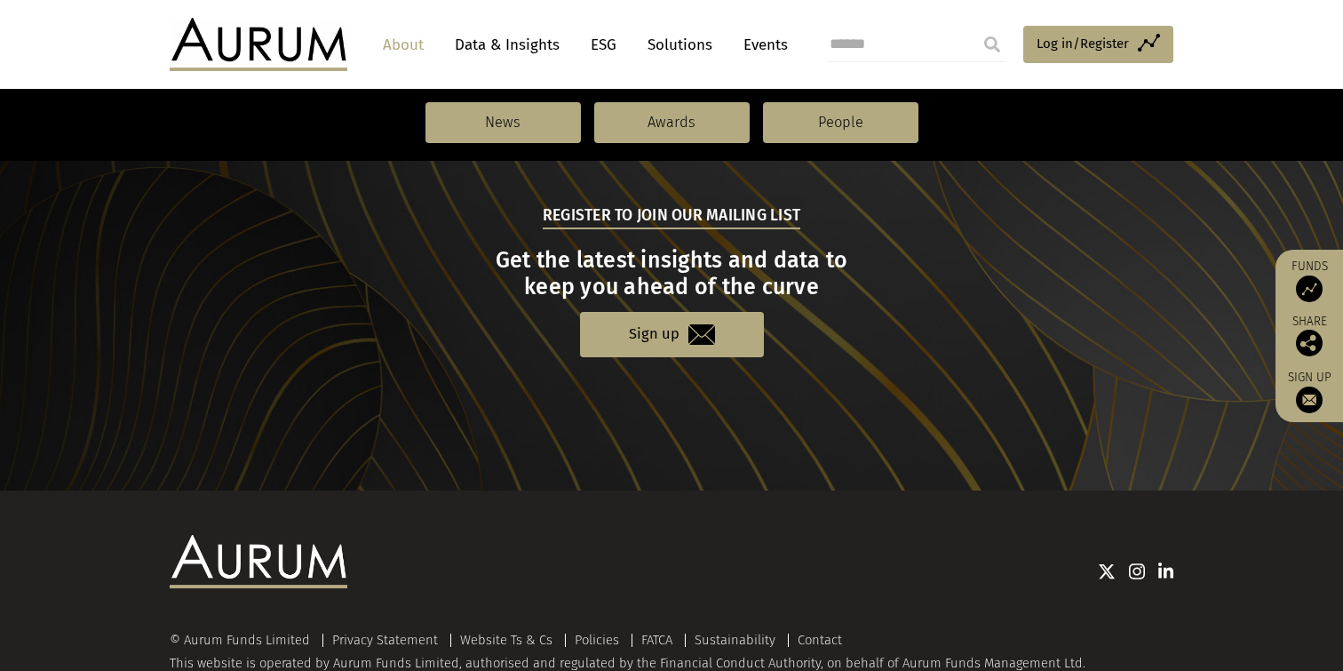
scroll to position [1901, 0]
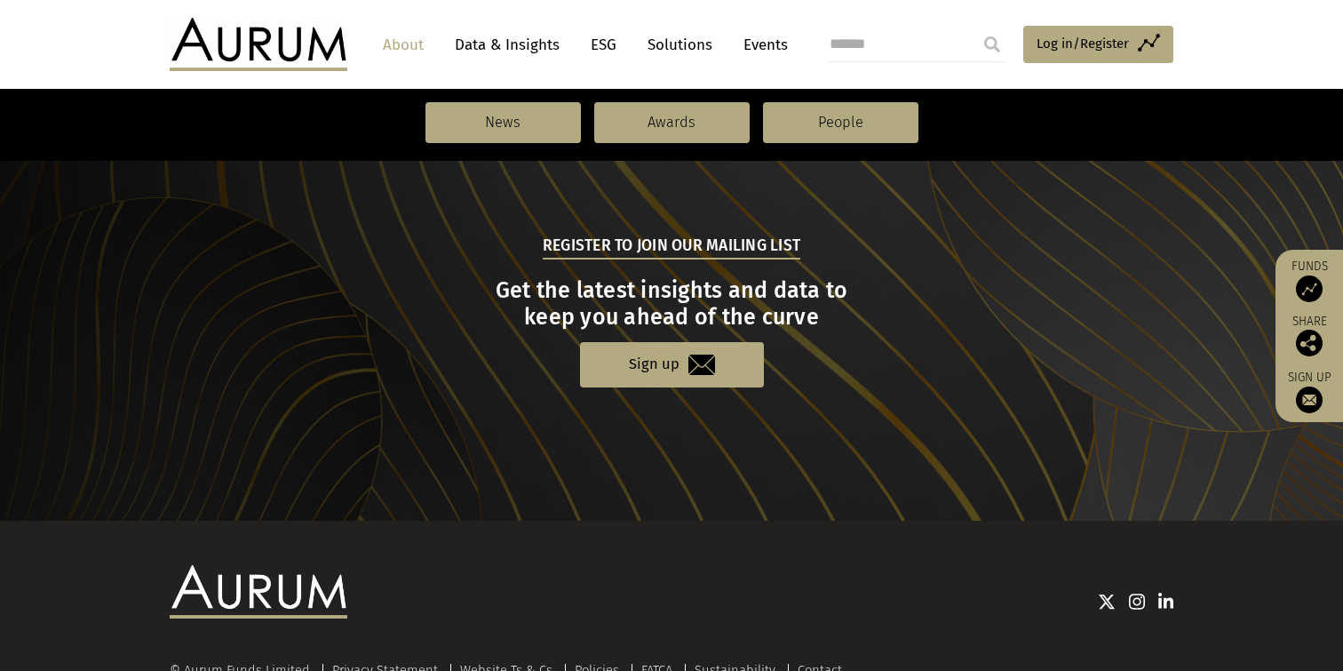
click at [408, 48] on link "About" at bounding box center [403, 44] width 59 height 33
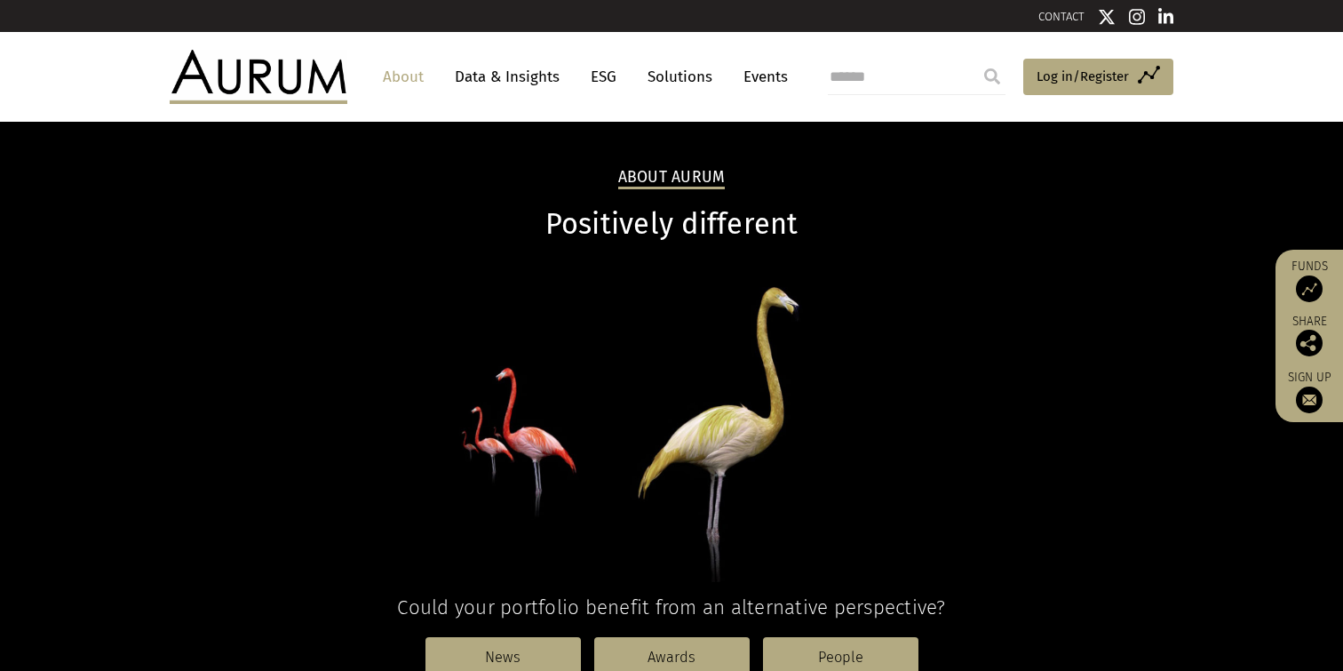
click at [1071, 16] on link "CONTACT" at bounding box center [1062, 16] width 46 height 13
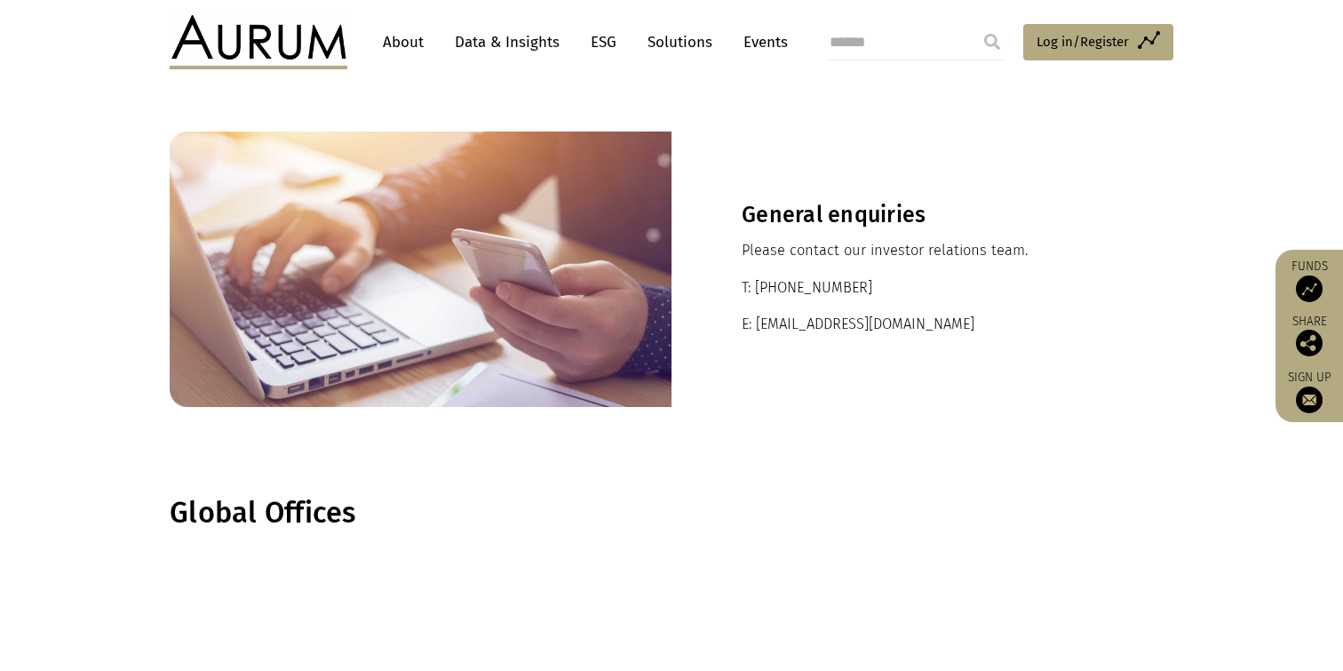
scroll to position [89, 0]
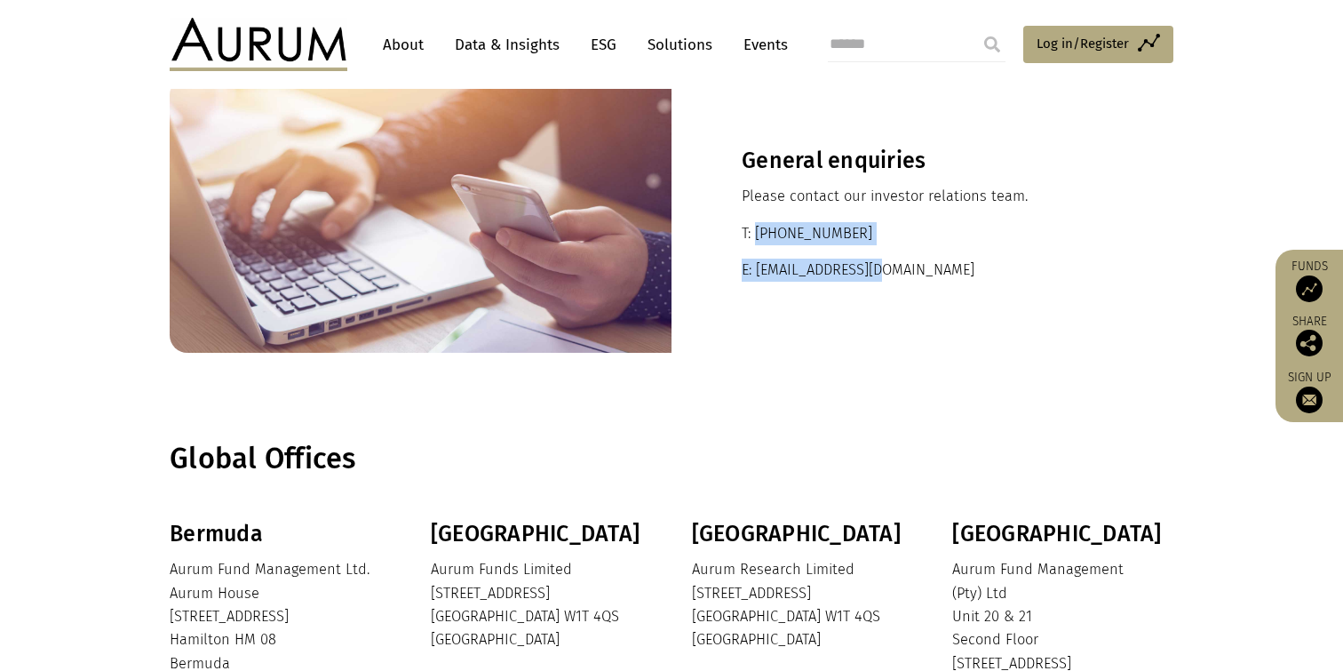
drag, startPoint x: 756, startPoint y: 235, endPoint x: 912, endPoint y: 306, distance: 170.6
click at [912, 306] on div "General enquiries Please contact our investor relations team. T: +44 20 7589 11…" at bounding box center [923, 214] width 502 height 275
drag, startPoint x: 912, startPoint y: 306, endPoint x: 981, endPoint y: 248, distance: 90.2
click at [981, 248] on div "General enquiries Please contact our investor relations team. T: +44 20 7589 11…" at bounding box center [923, 214] width 502 height 275
click at [732, 212] on div "General enquiries Please contact our investor relations team. T: +44 20 7589 11…" at bounding box center [923, 214] width 502 height 275
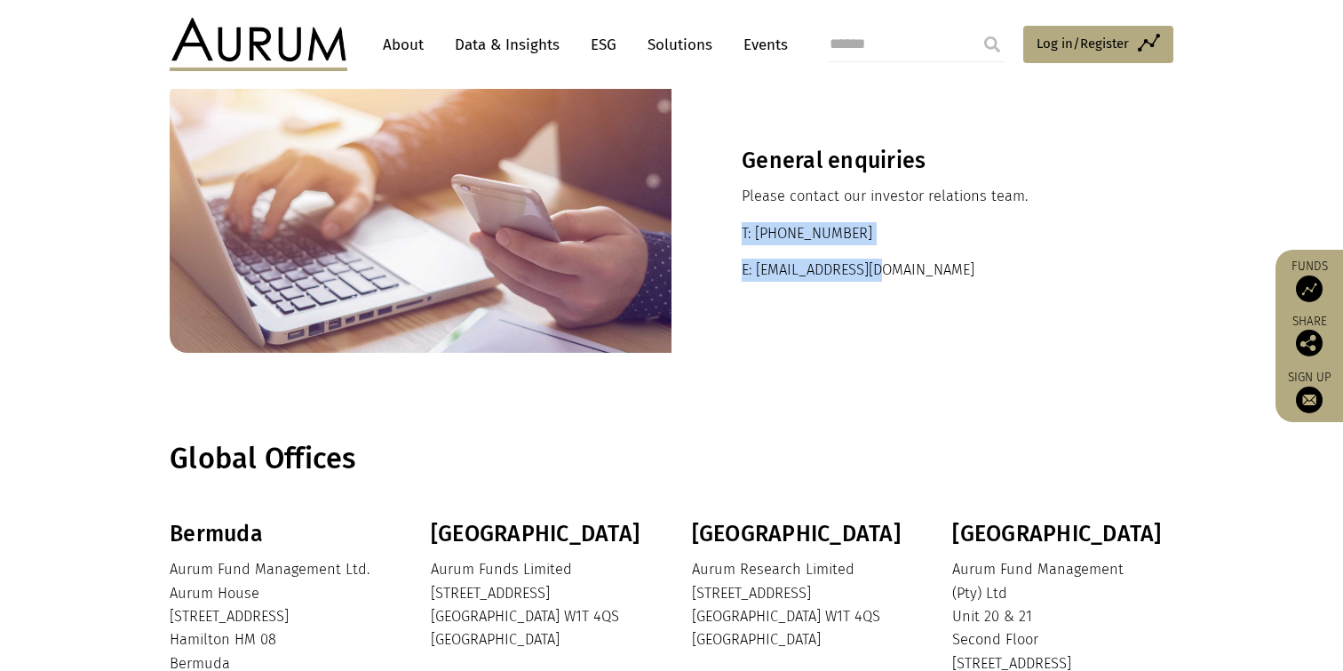
drag, startPoint x: 739, startPoint y: 232, endPoint x: 924, endPoint y: 283, distance: 191.6
click at [924, 283] on div "General enquiries Please contact our investor relations team. T: +44 20 7589 11…" at bounding box center [923, 214] width 502 height 275
click at [927, 280] on p "E: ir@aurumfunds.com" at bounding box center [923, 270] width 362 height 23
click at [783, 243] on p "T: +44 20 7589 1130" at bounding box center [923, 233] width 362 height 23
drag, startPoint x: 739, startPoint y: 230, endPoint x: 929, endPoint y: 283, distance: 197.5
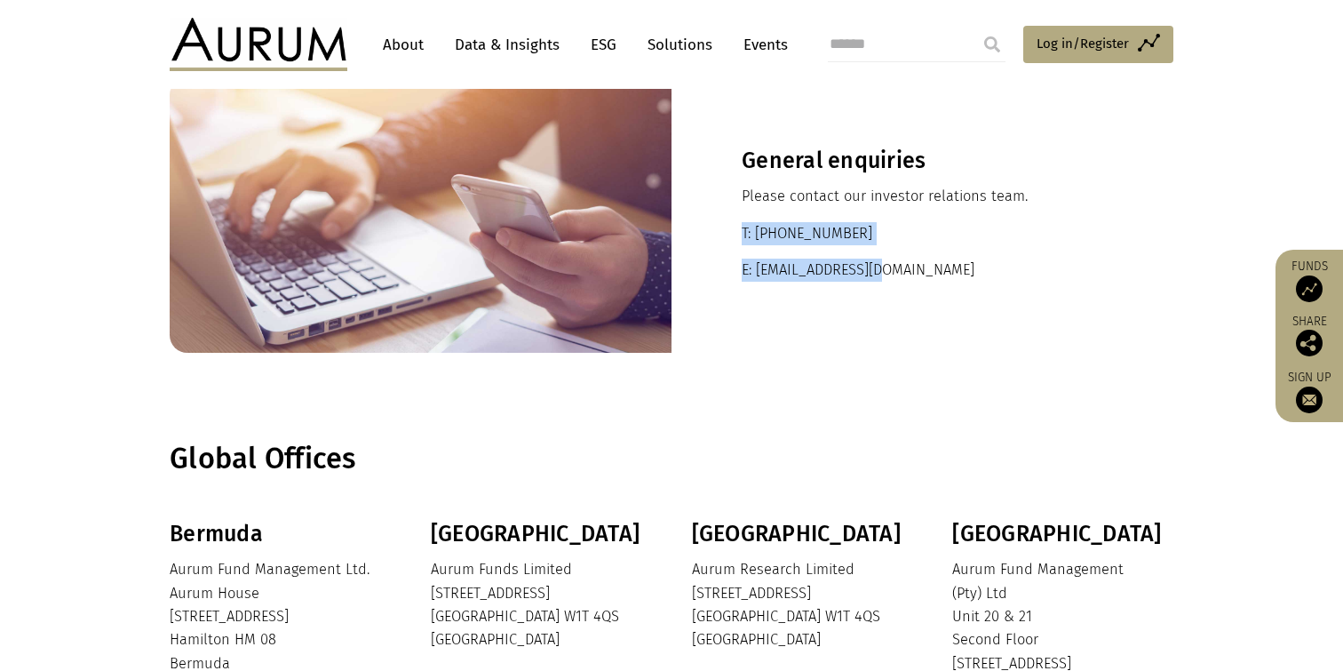
click at [929, 283] on div "General enquiries Please contact our investor relations team. T: +44 20 7589 11…" at bounding box center [923, 214] width 502 height 275
copy div "T: +44 20 7589 1130 E: ir@aurumfunds.com"
click at [934, 219] on div "General enquiries Please contact our investor relations team. T: +44 20 7589 11…" at bounding box center [923, 214] width 502 height 275
drag, startPoint x: 1159, startPoint y: 165, endPoint x: 1154, endPoint y: 140, distance: 25.3
click at [1159, 165] on div "General enquiries Please contact our investor relations team. T: +44 20 7589 11…" at bounding box center [923, 214] width 502 height 275
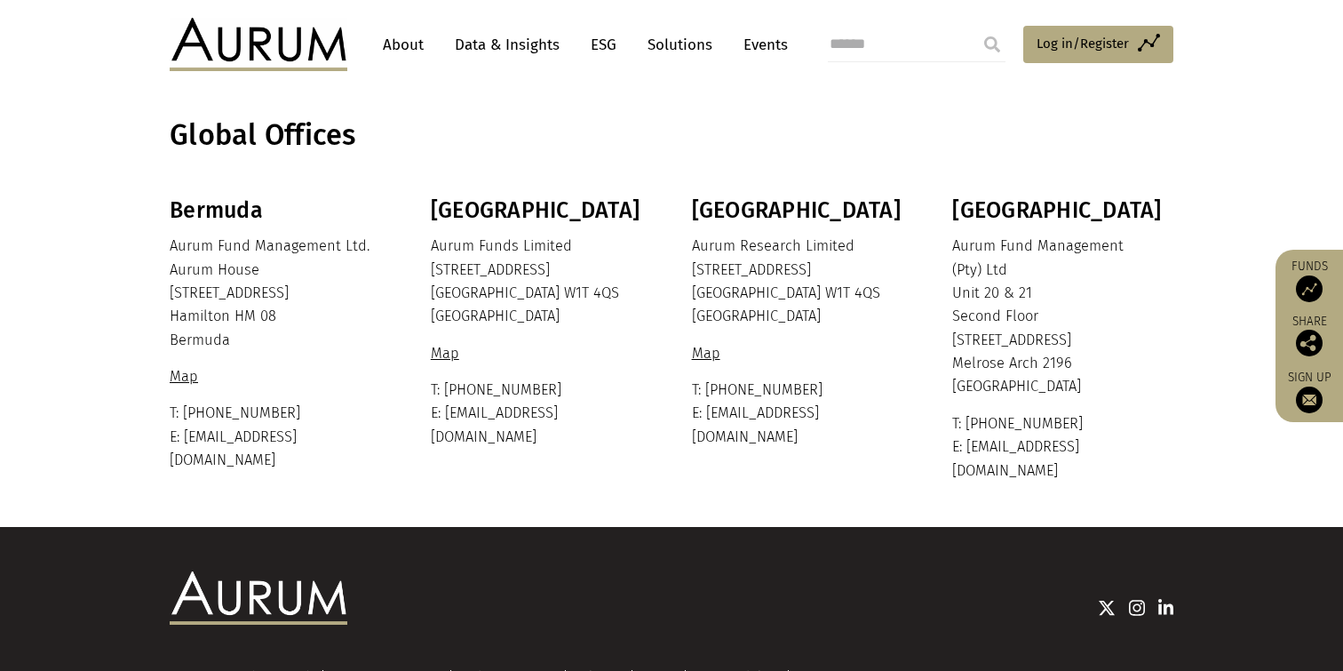
scroll to position [444, 0]
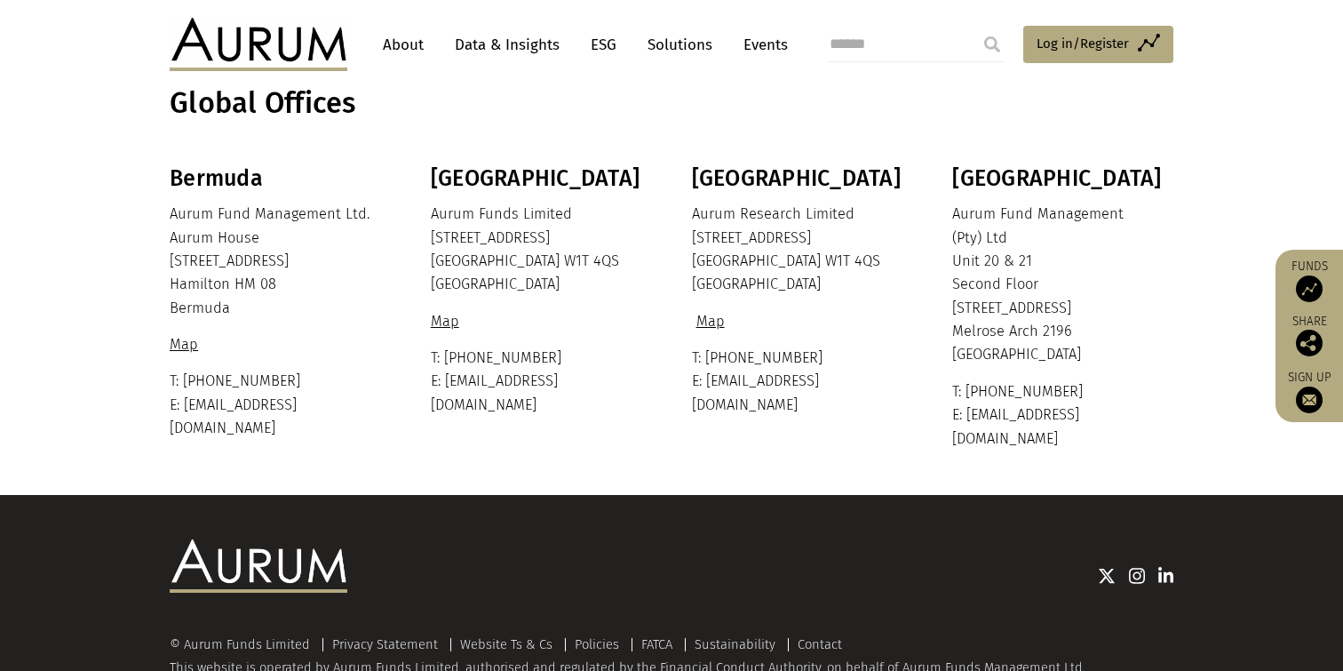
click at [704, 323] on link "Map" at bounding box center [710, 321] width 37 height 17
click at [977, 393] on p "T: +27 11 325 4820 E: info@aurum.co.za" at bounding box center [1061, 415] width 217 height 70
drag, startPoint x: 950, startPoint y: 302, endPoint x: 1070, endPoint y: 319, distance: 121.1
click at [1070, 319] on div "Bermuda Aurum Fund Management Ltd. Aurum House 35 Richmond Road Hamilton HM 08 …" at bounding box center [672, 307] width 1040 height 285
drag, startPoint x: 1070, startPoint y: 319, endPoint x: 1072, endPoint y: 329, distance: 10.1
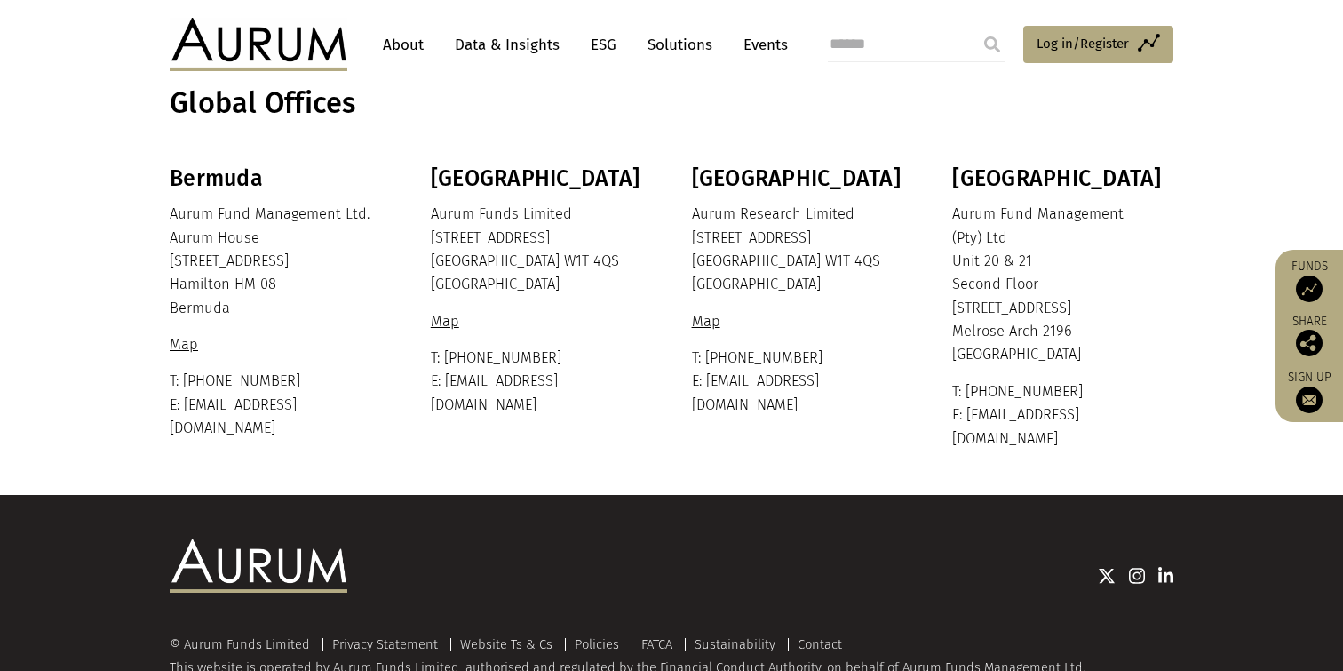
click at [1077, 325] on p "Aurum Fund Management (Pty) Ltd Unit 20 & 21 Second Floor 1 Melrose Boulevard M…" at bounding box center [1061, 285] width 217 height 164
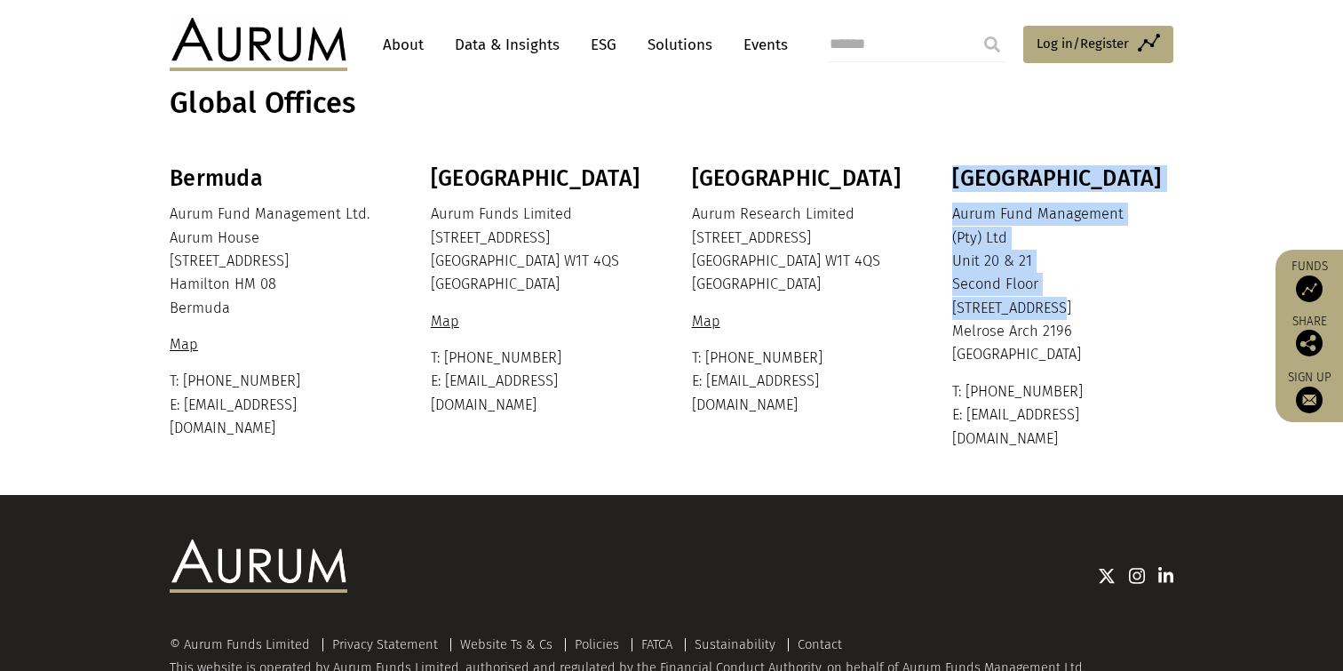
drag, startPoint x: 943, startPoint y: 302, endPoint x: 1048, endPoint y: 301, distance: 105.7
click at [1048, 301] on div "Bermuda Aurum Fund Management Ltd. Aurum House 35 Richmond Road Hamilton HM 08 …" at bounding box center [672, 307] width 1040 height 285
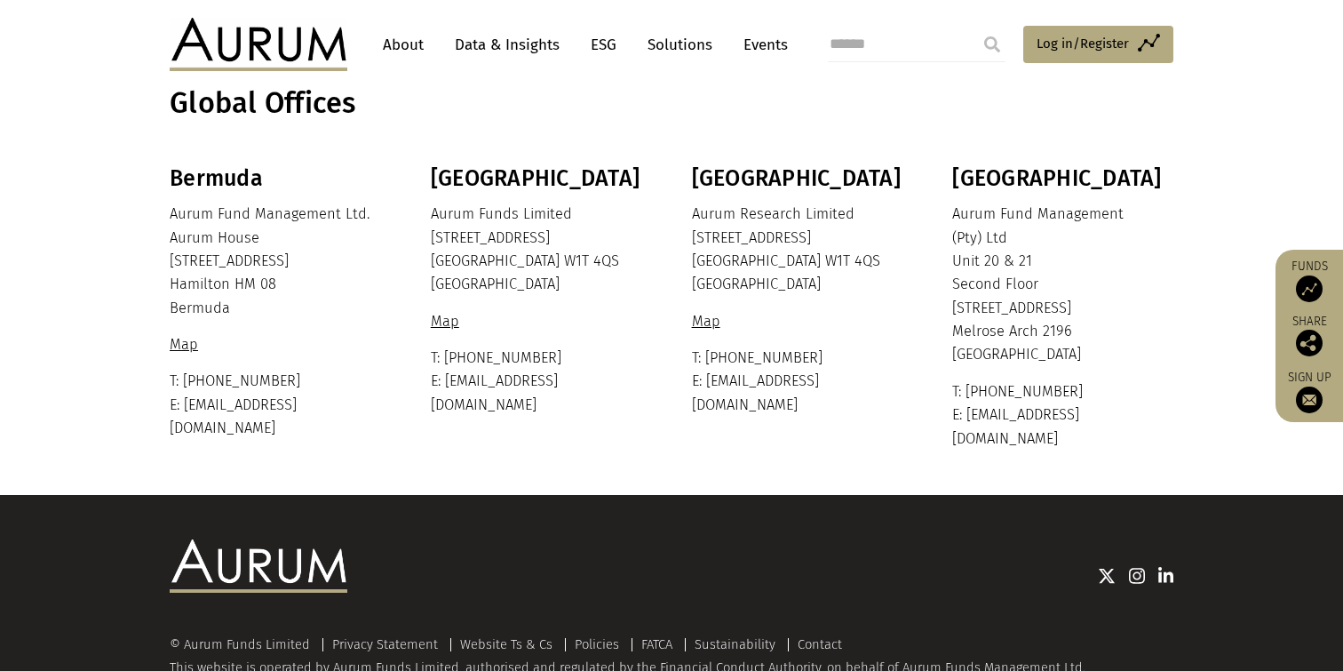
drag, startPoint x: 1048, startPoint y: 301, endPoint x: 1110, endPoint y: 303, distance: 61.3
click at [1112, 301] on p "Aurum Fund Management (Pty) Ltd Unit 20 & 21 Second Floor 1 Melrose Boulevard M…" at bounding box center [1061, 285] width 217 height 164
drag, startPoint x: 1034, startPoint y: 363, endPoint x: 954, endPoint y: 315, distance: 92.8
click at [954, 315] on p "Aurum Fund Management (Pty) Ltd Unit 20 & 21 Second Floor 1 Melrose Boulevard M…" at bounding box center [1061, 285] width 217 height 164
copy p "1 Melrose Boulevard Melrose Arch 2196 South Africa"
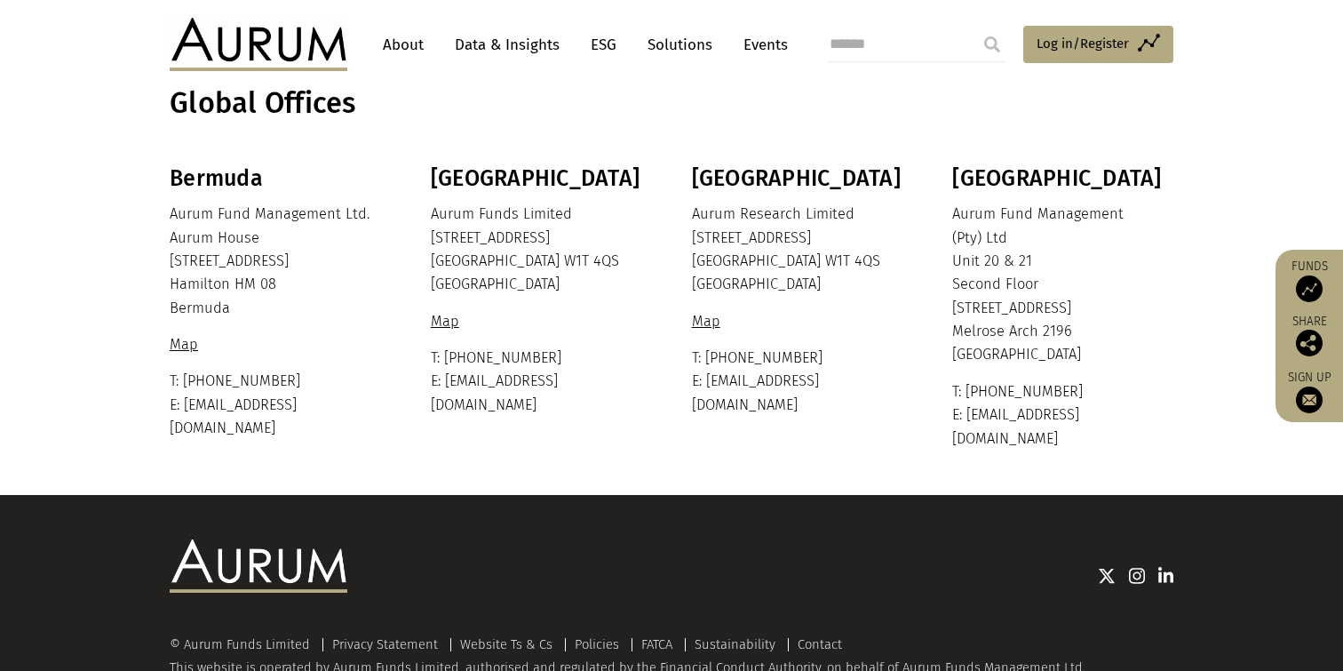
click at [718, 279] on p "Aurum Research Limited 80 Charlotte Street London W1T 4QS United Kingdom" at bounding box center [800, 250] width 217 height 94
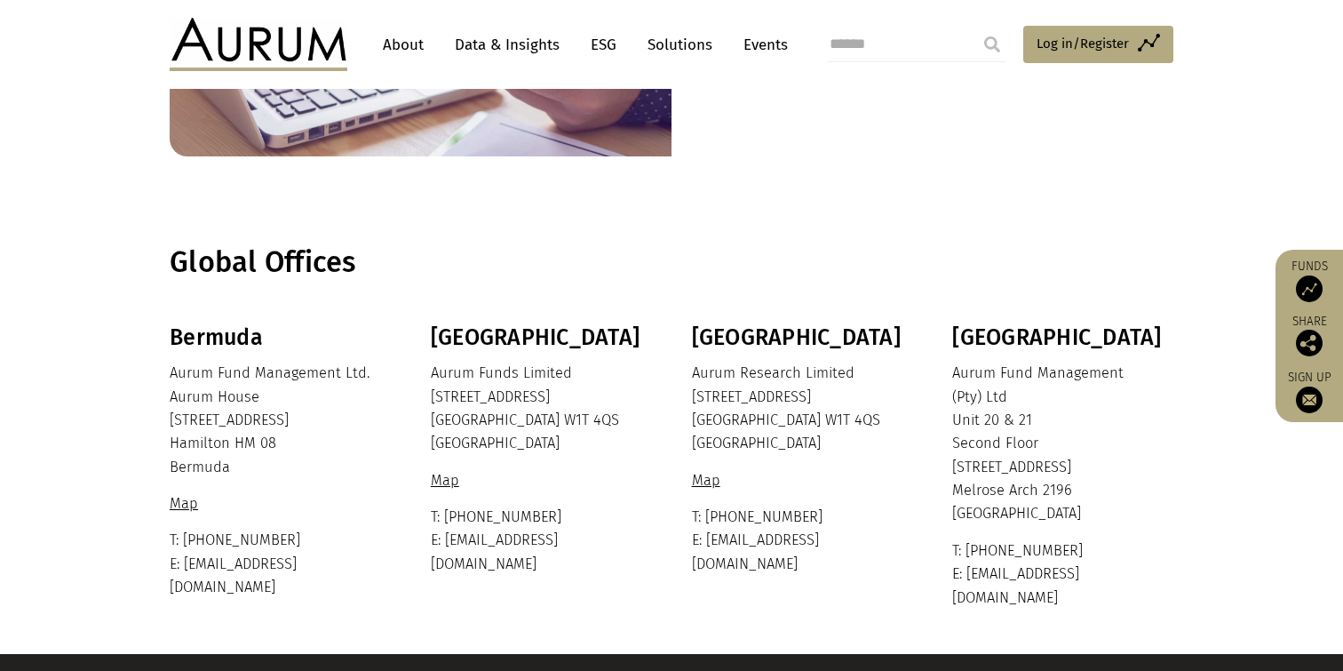
scroll to position [355, 0]
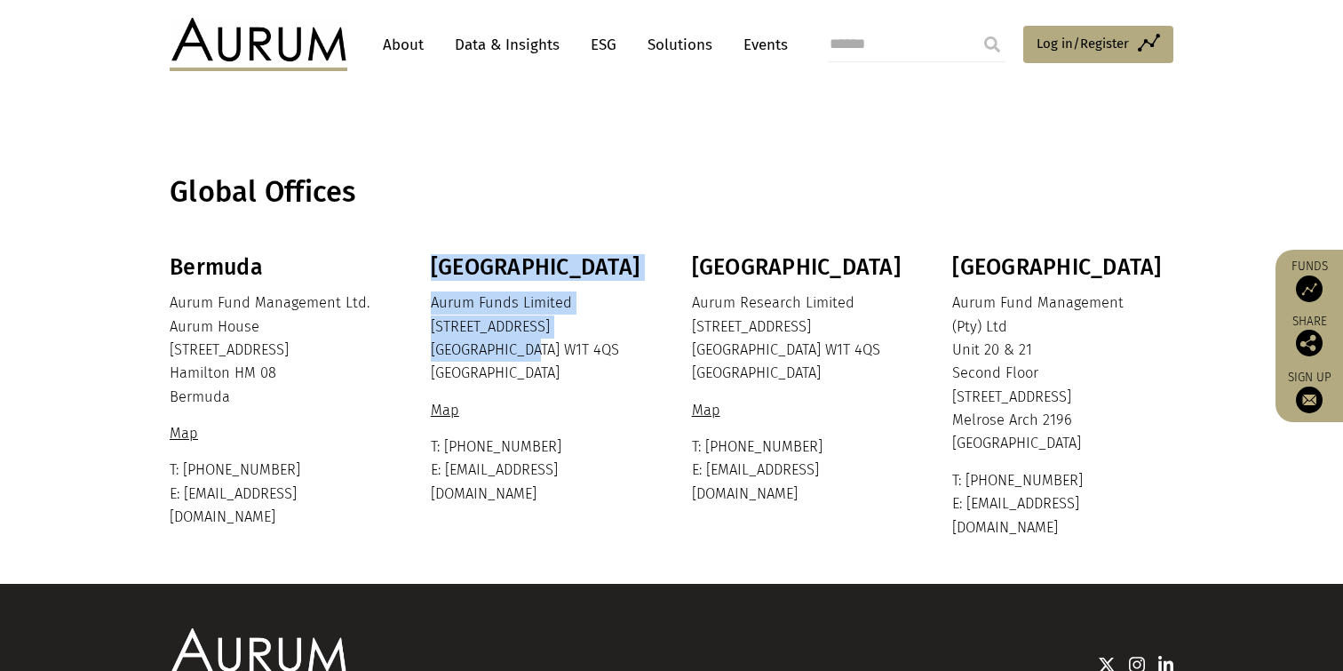
drag, startPoint x: 427, startPoint y: 327, endPoint x: 529, endPoint y: 353, distance: 105.4
click at [529, 353] on div "Bermuda Aurum Fund Management Ltd. Aurum House 35 Richmond Road Hamilton HM 08 …" at bounding box center [672, 396] width 1040 height 285
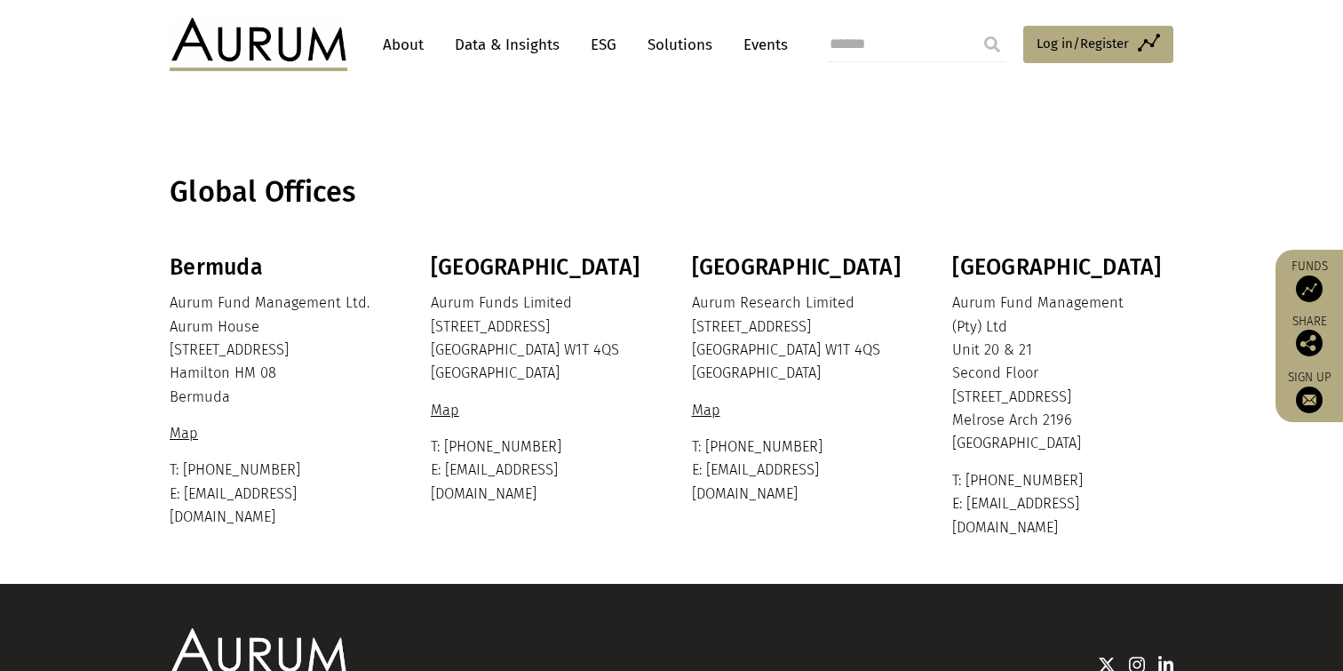
drag, startPoint x: 529, startPoint y: 353, endPoint x: 569, endPoint y: 352, distance: 40.0
click at [570, 352] on p "Aurum Funds Limited 80 Charlotte Street London W1T 4QS United Kingdom" at bounding box center [539, 338] width 217 height 94
drag, startPoint x: 433, startPoint y: 330, endPoint x: 554, endPoint y: 373, distance: 129.3
click at [554, 373] on p "Aurum Funds Limited 80 Charlotte Street London W1T 4QS United Kingdom" at bounding box center [539, 338] width 217 height 94
copy p "80 Charlotte Street London W1T 4QS United Kingdom"
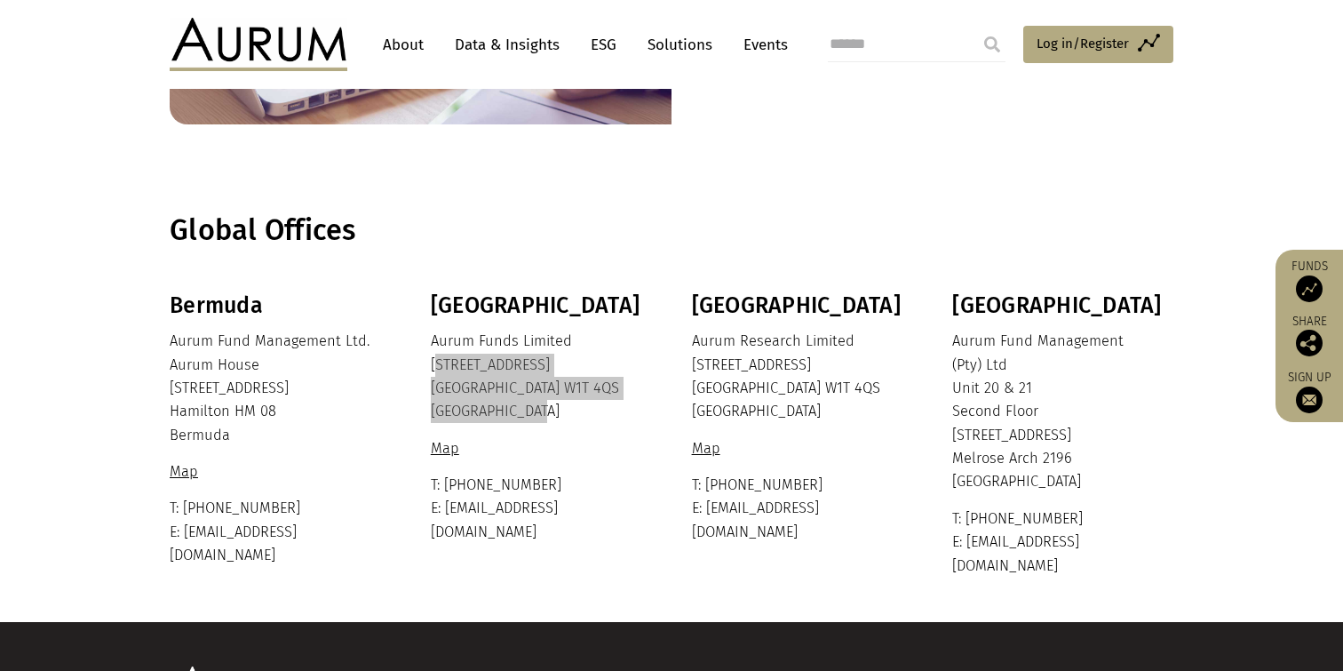
scroll to position [486, 0]
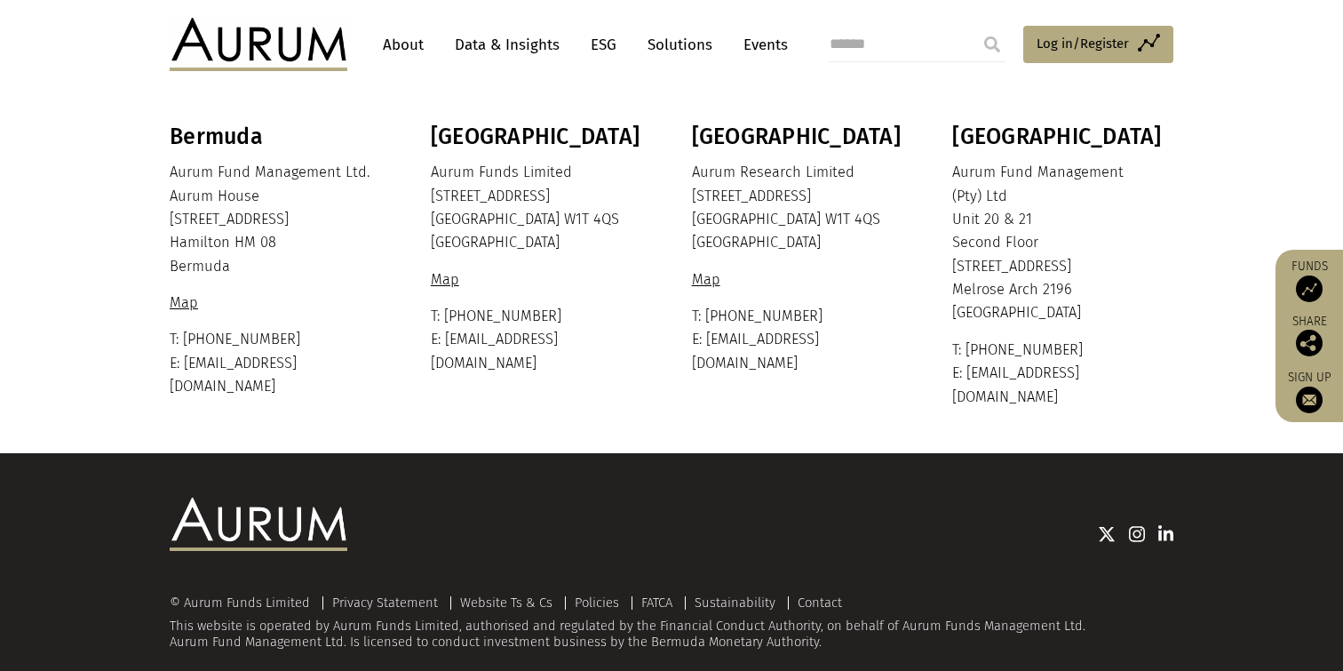
click at [930, 60] on input "search" at bounding box center [917, 45] width 178 height 36
type input "***"
click at [975, 27] on input "submit" at bounding box center [993, 45] width 36 height 36
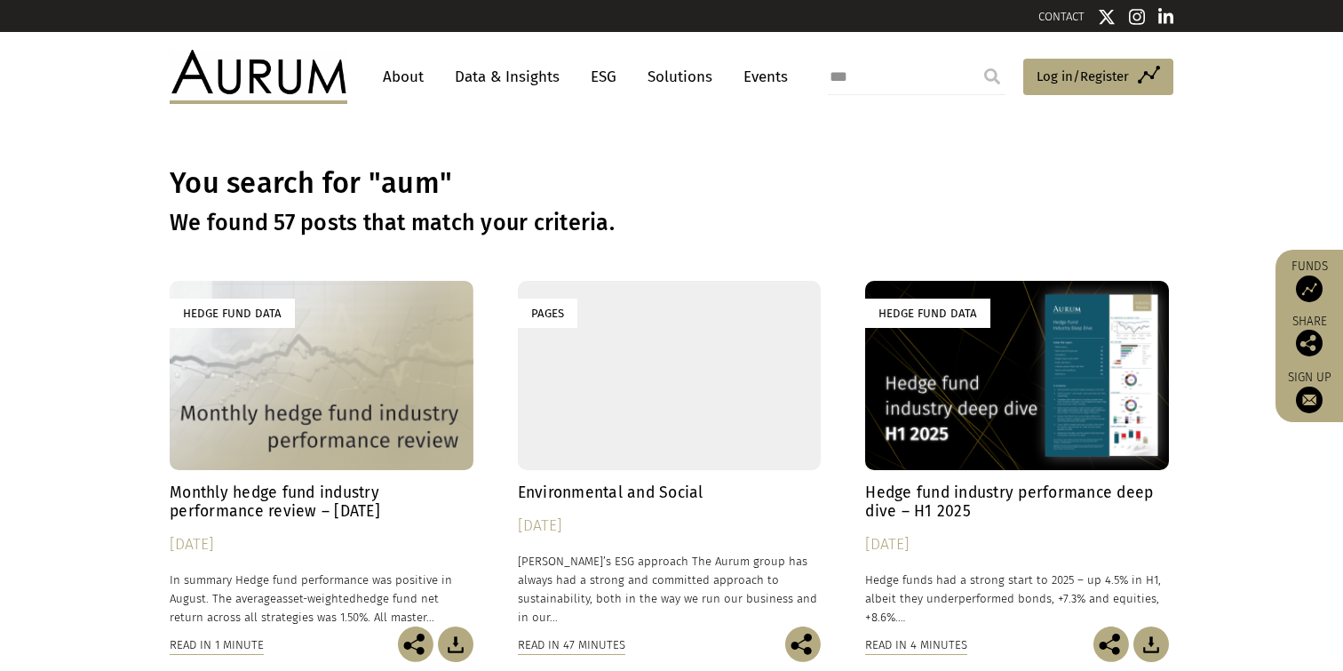
click at [919, 88] on input "***" at bounding box center [917, 78] width 178 height 36
click at [186, 400] on div "Hedge Fund Data" at bounding box center [322, 375] width 304 height 189
click at [318, 329] on div "Hedge Fund Data" at bounding box center [322, 375] width 304 height 189
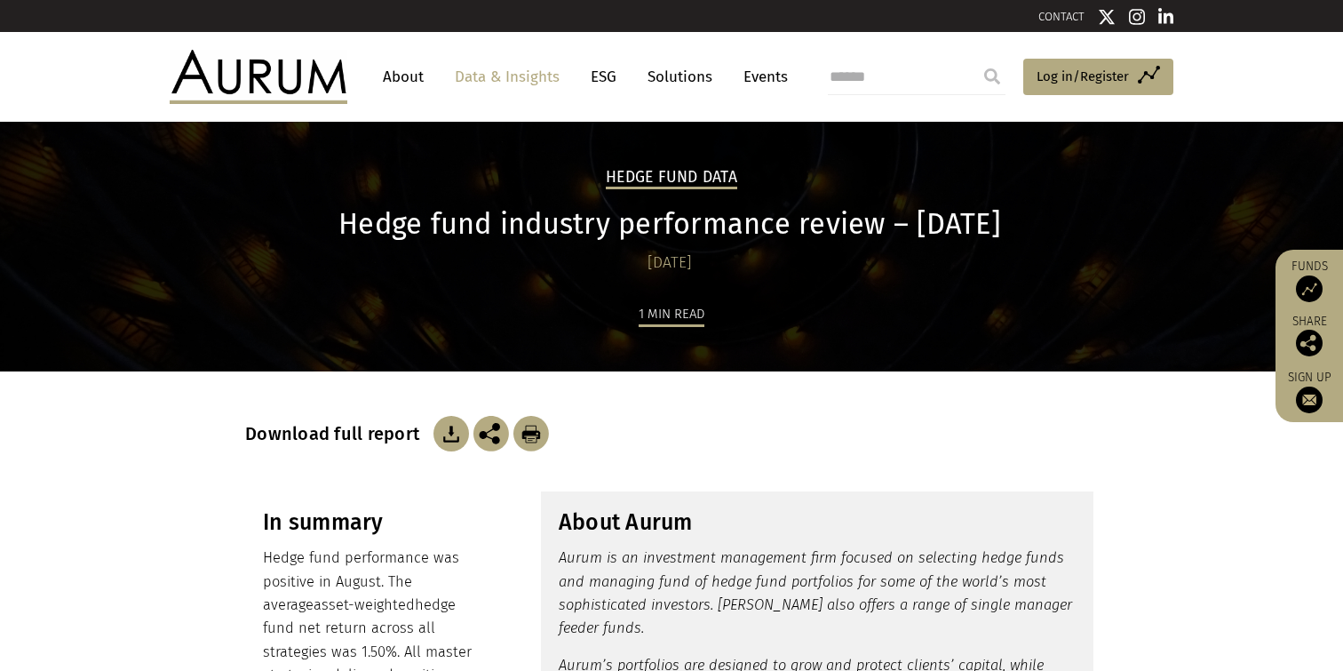
click at [313, 69] on img at bounding box center [259, 76] width 178 height 53
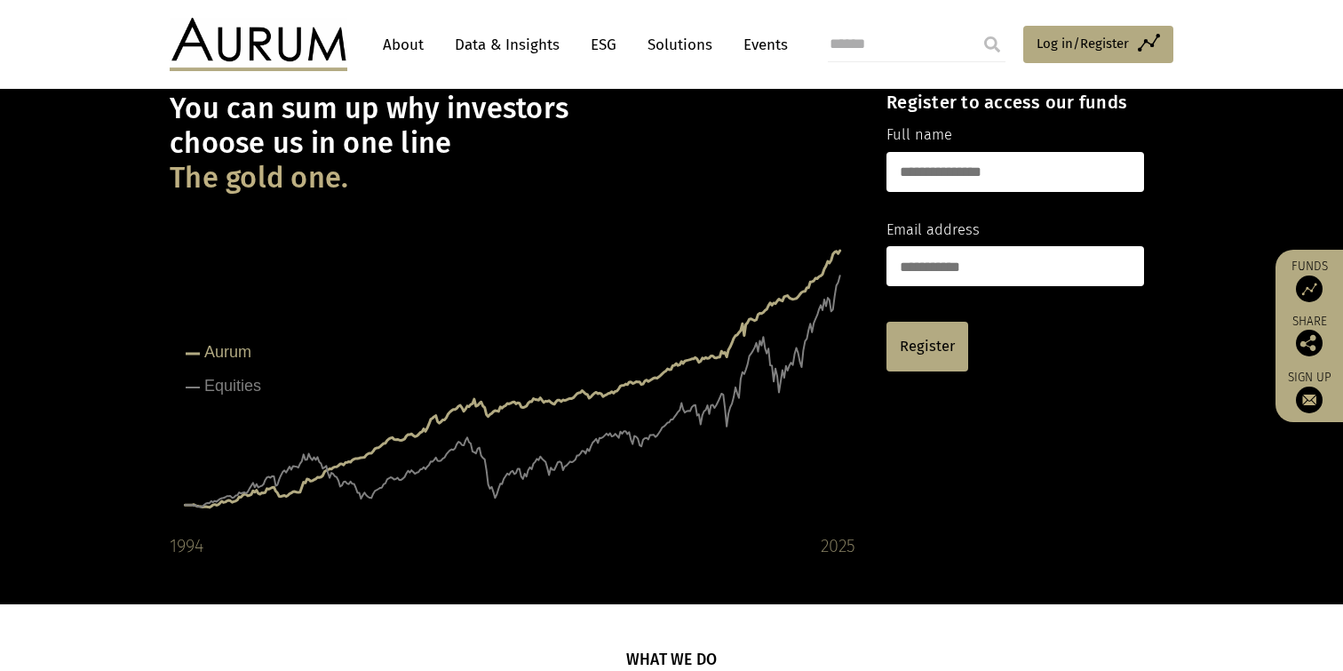
scroll to position [89, 0]
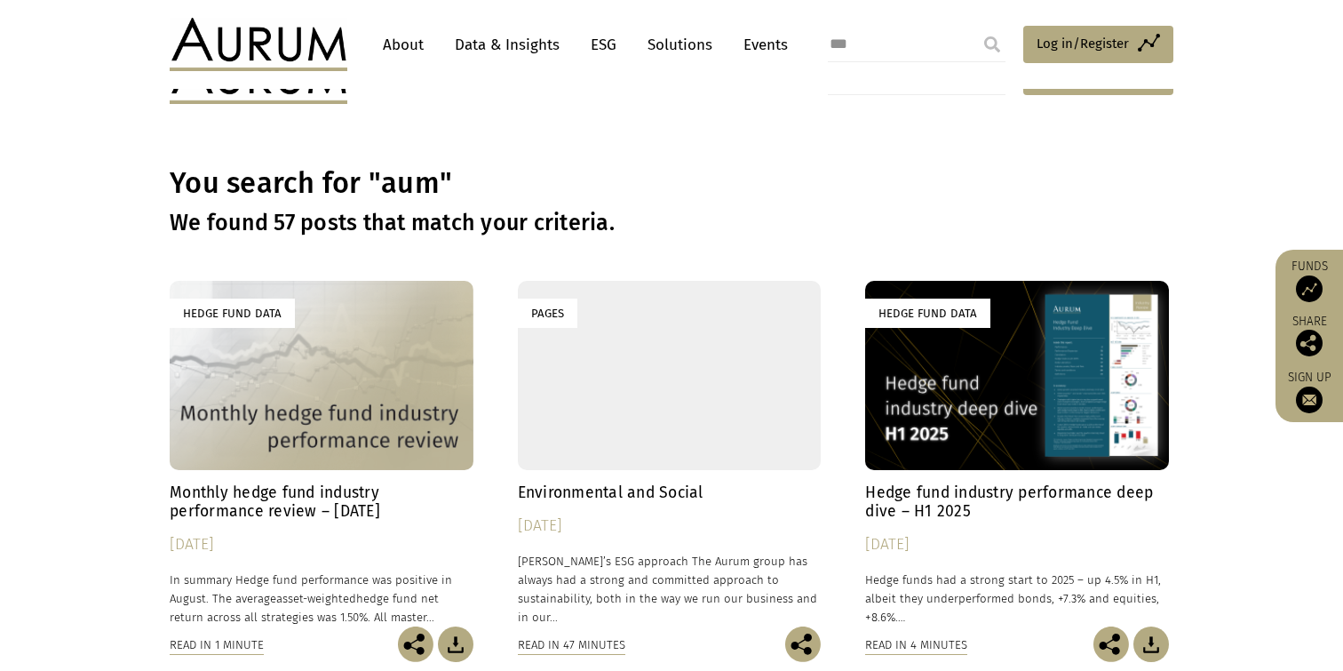
scroll to position [89, 0]
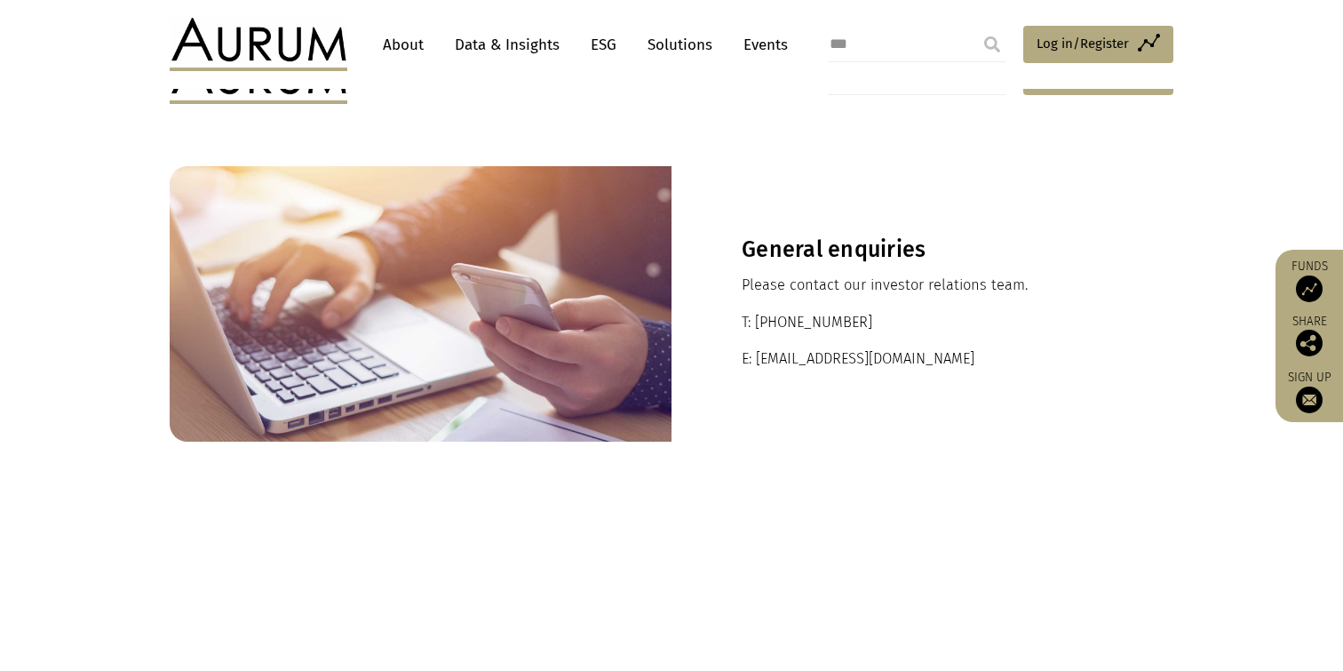
scroll to position [486, 0]
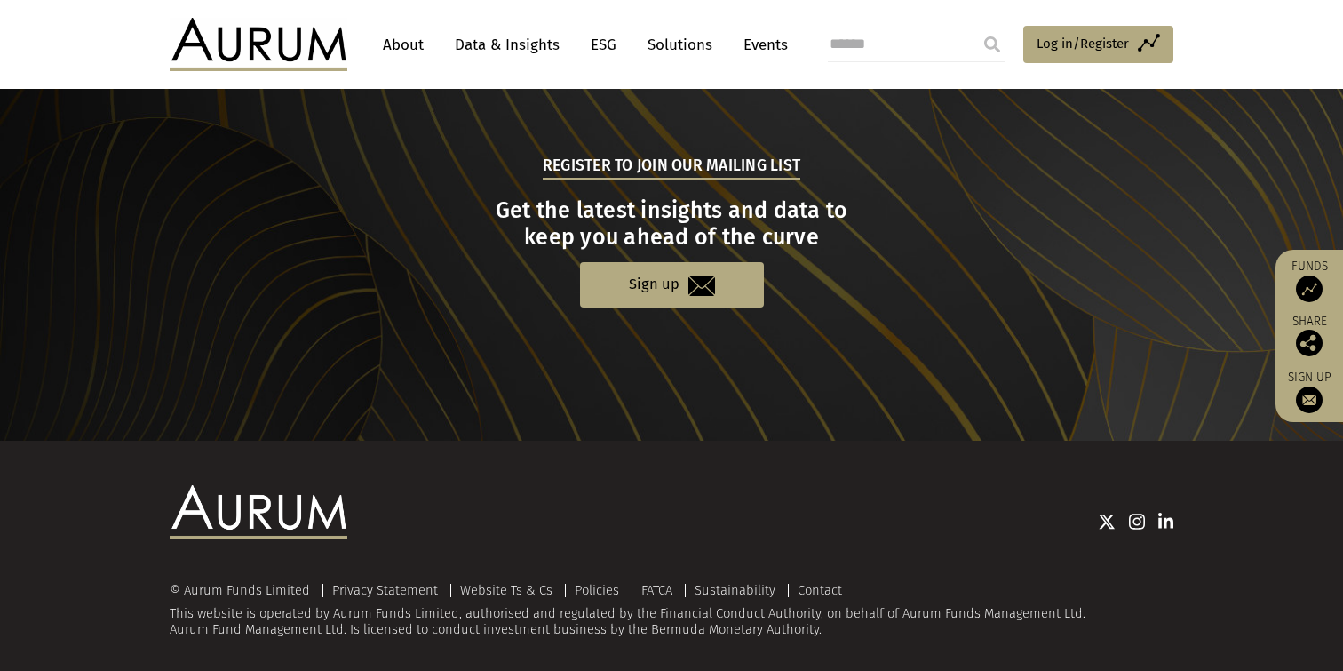
scroll to position [1823, 0]
